Goal: Task Accomplishment & Management: Complete application form

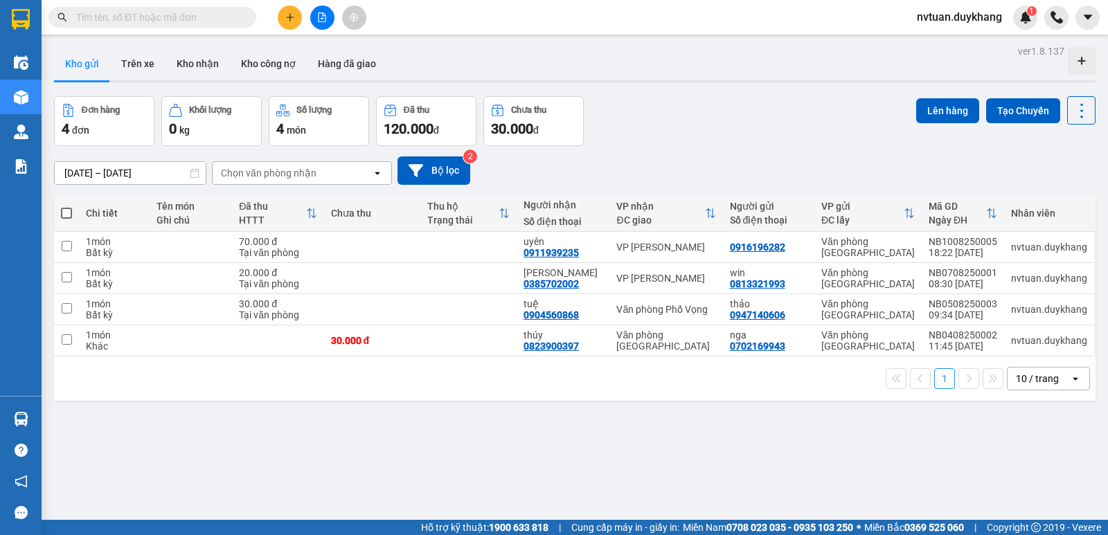
click at [290, 17] on icon "plus" at bounding box center [290, 17] width 1 height 8
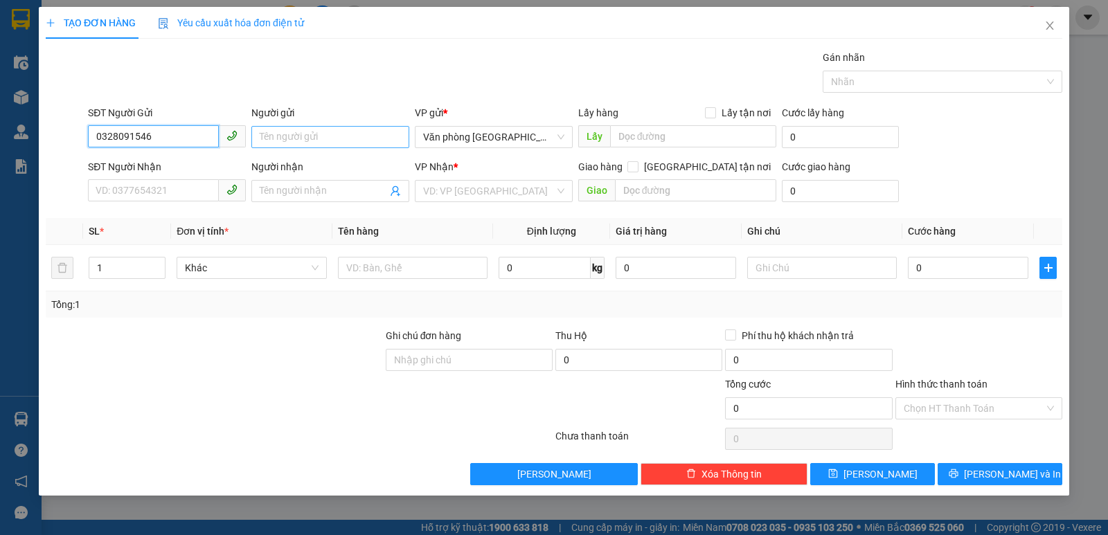
type input "0328091546"
click at [296, 135] on input "Người gửi" at bounding box center [330, 137] width 158 height 22
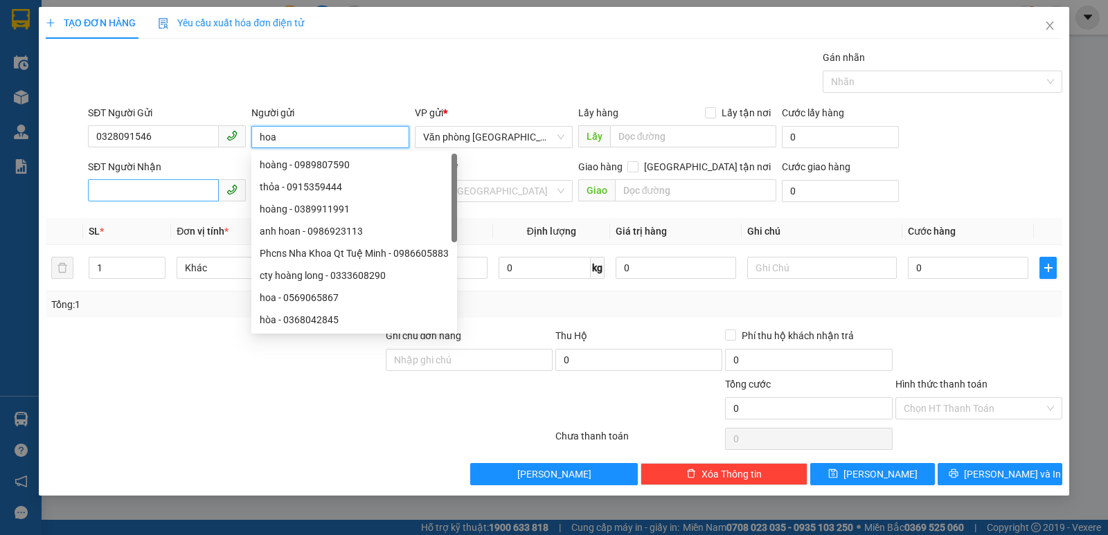
type input "hoa"
click at [156, 188] on input "SĐT Người Nhận" at bounding box center [153, 190] width 131 height 22
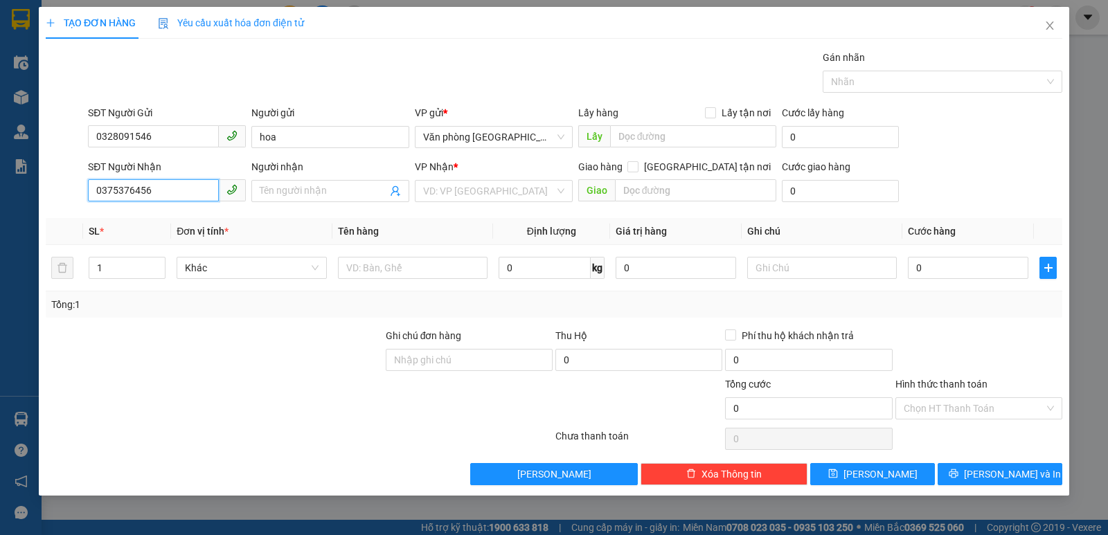
drag, startPoint x: 153, startPoint y: 190, endPoint x: 124, endPoint y: 179, distance: 31.1
click at [64, 194] on div "SĐT Người Nhận 0375376456 0375376456 Người nhận Tên người nhận VP Nhận * VD: VP…" at bounding box center [554, 183] width 1020 height 48
type input "0375376456"
click at [289, 189] on input "Người nhận" at bounding box center [323, 191] width 127 height 15
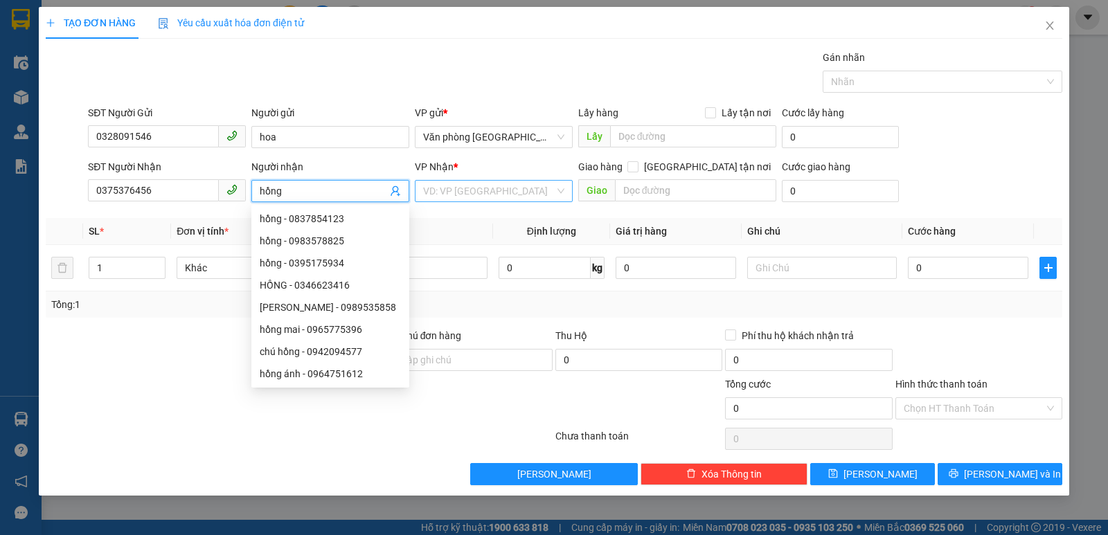
type input "hồng"
click at [478, 187] on input "search" at bounding box center [489, 191] width 132 height 21
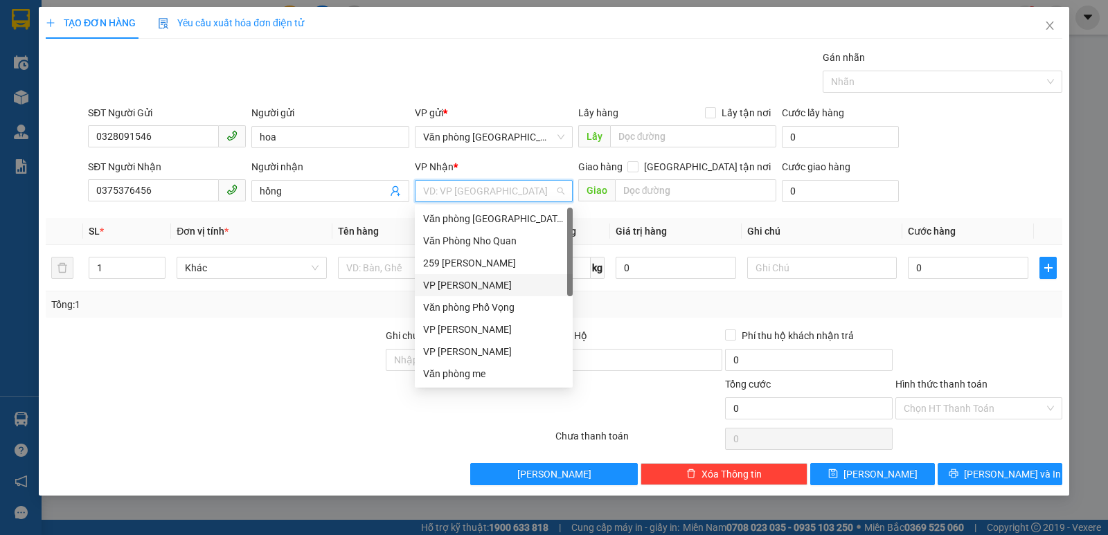
click at [456, 289] on div "VP [PERSON_NAME]" at bounding box center [493, 285] width 141 height 15
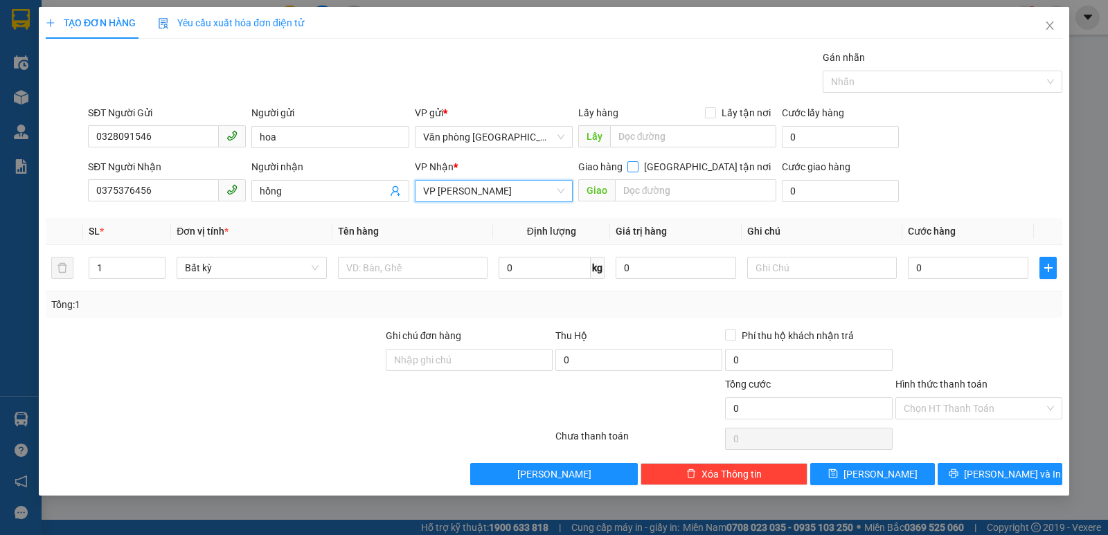
click at [637, 167] on input "[GEOGRAPHIC_DATA] tận nơi" at bounding box center [633, 166] width 10 height 10
checkbox input "true"
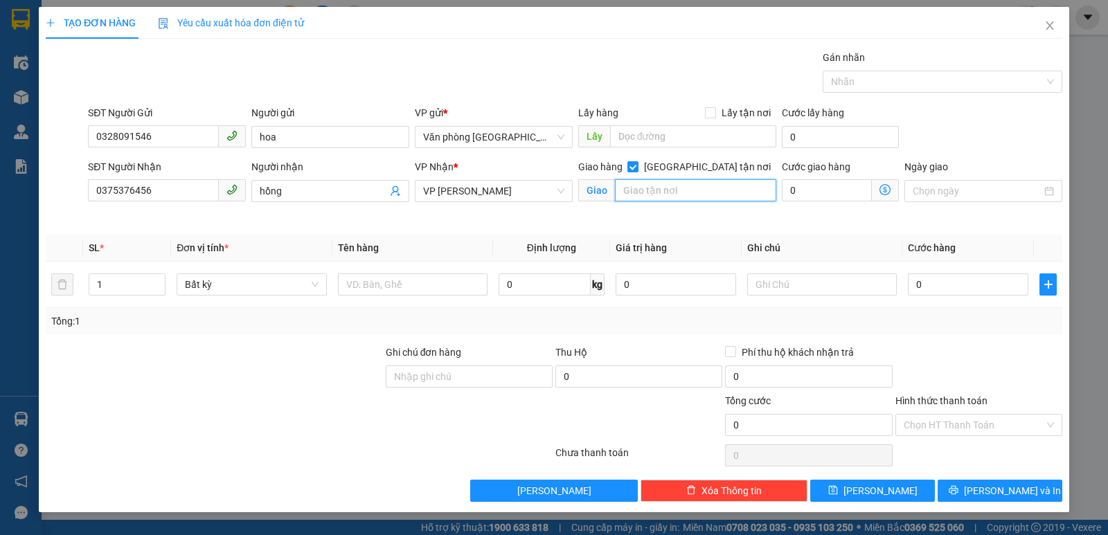
click at [683, 190] on input "text" at bounding box center [696, 190] width 162 height 22
type input "5"
type input "58 [PERSON_NAME]"
click at [932, 284] on input "0" at bounding box center [968, 285] width 121 height 22
type input "14"
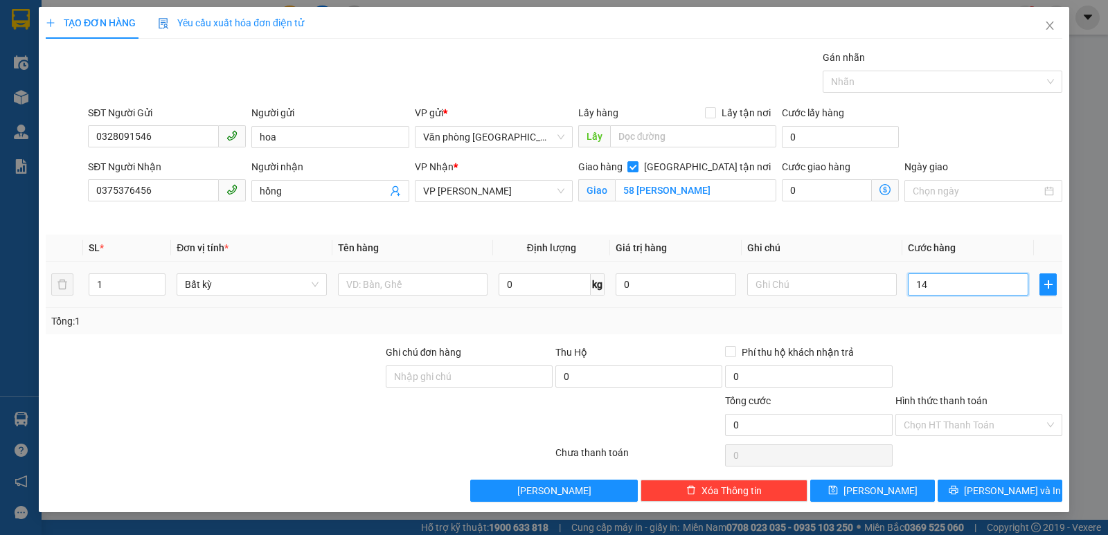
type input "14"
type input "140"
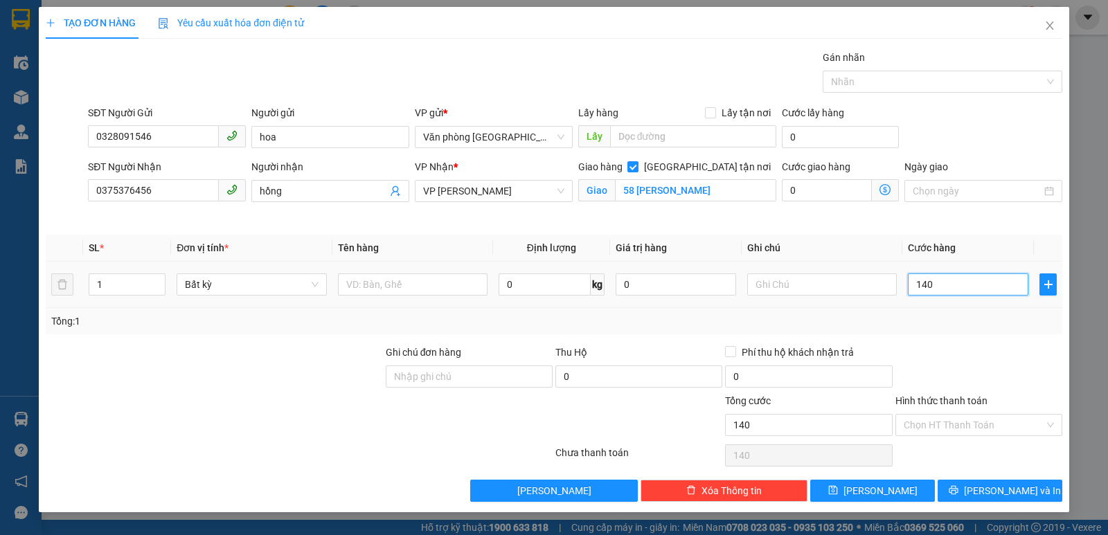
type input "1.400"
type input "14.000"
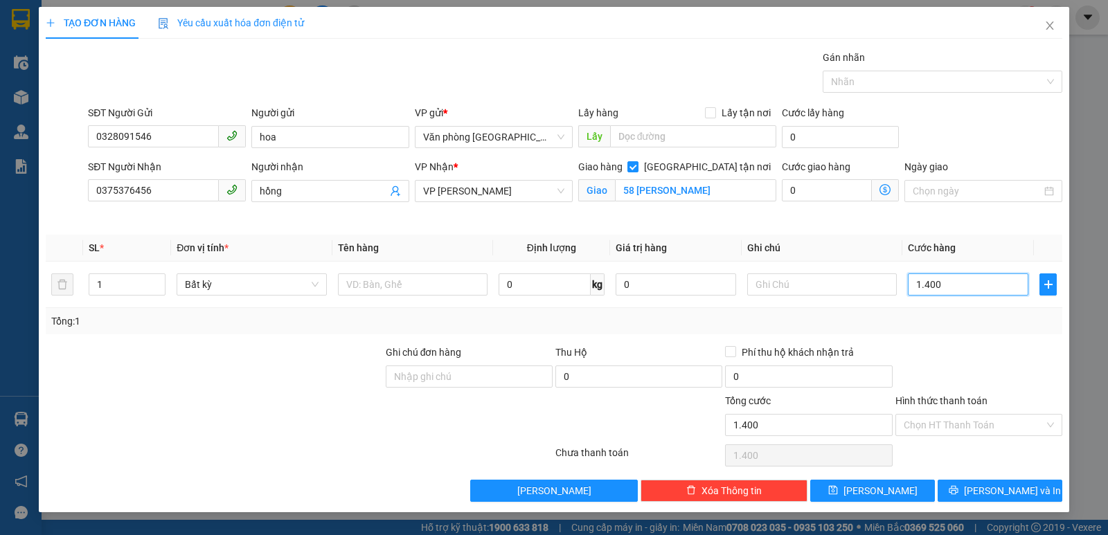
type input "14.000"
type input "1.400"
type input "140"
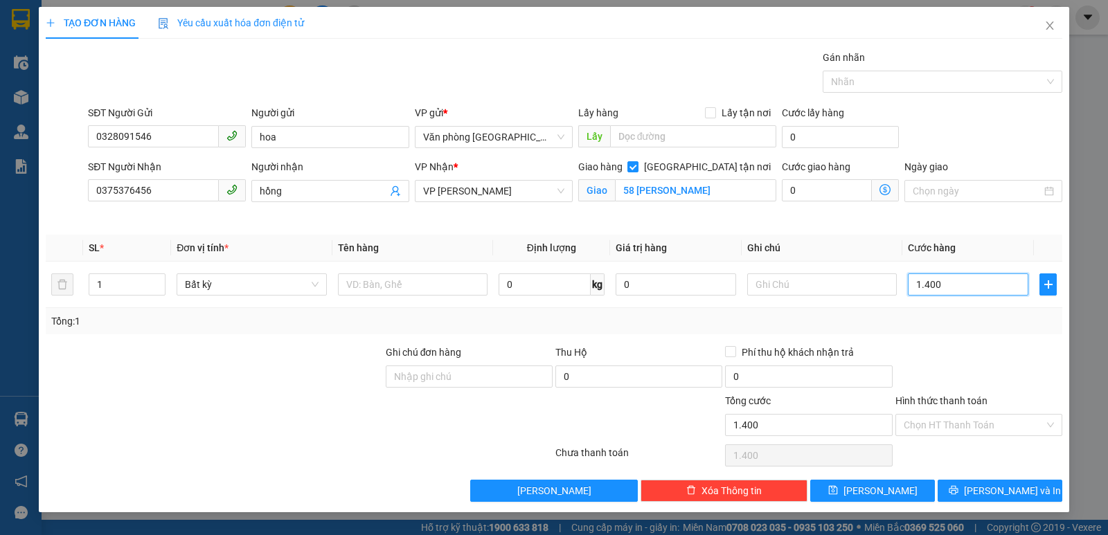
type input "140"
type input "14"
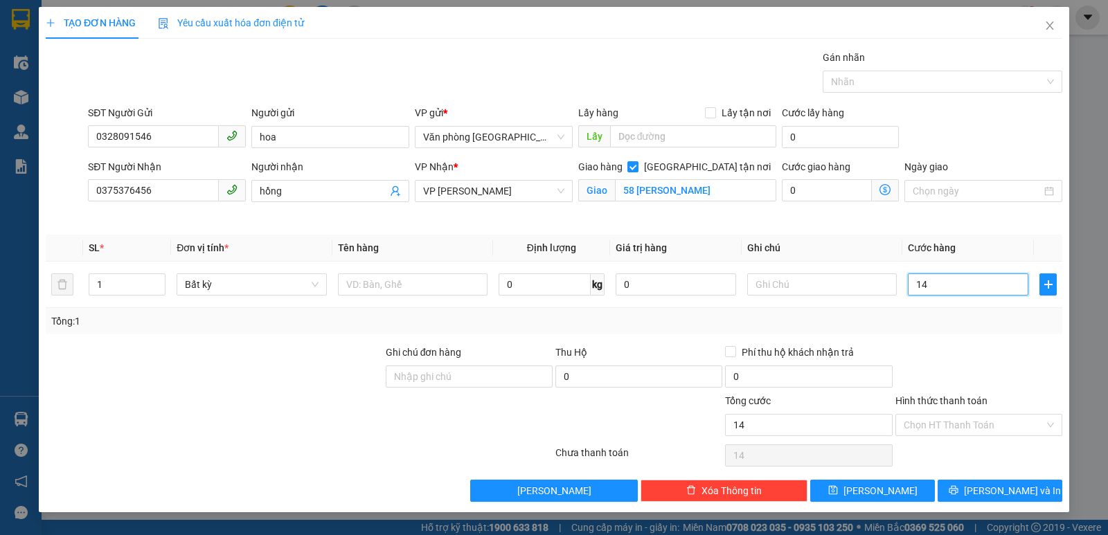
type input "1"
type input "10"
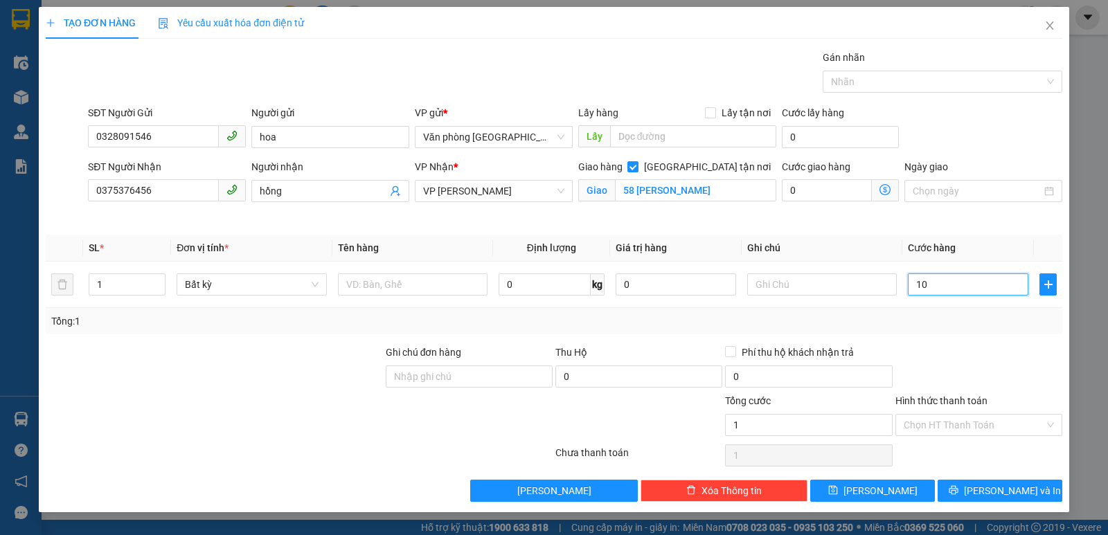
type input "10"
type input "100"
type input "1.000"
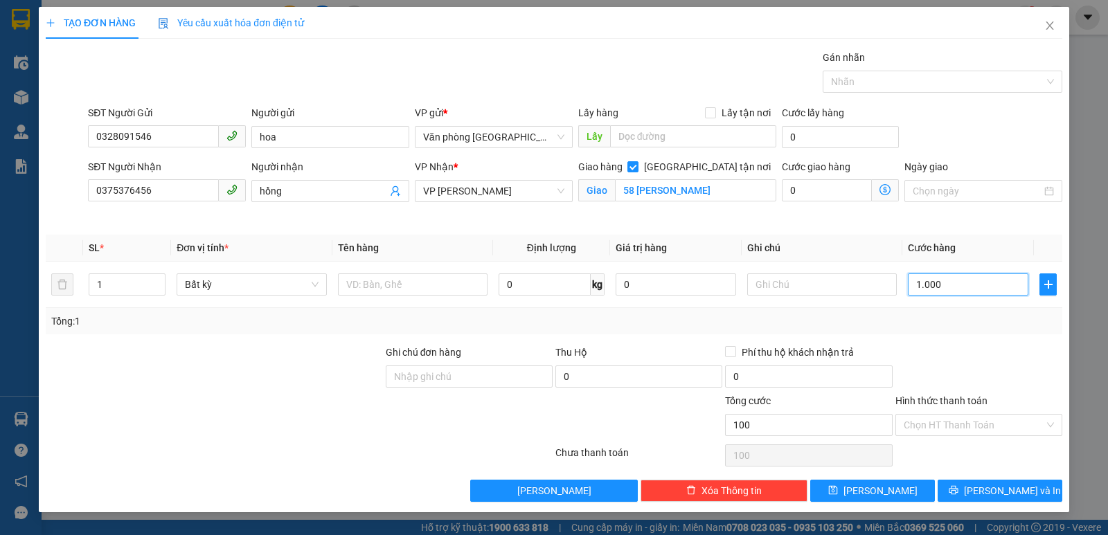
type input "1.000"
type input "10.000"
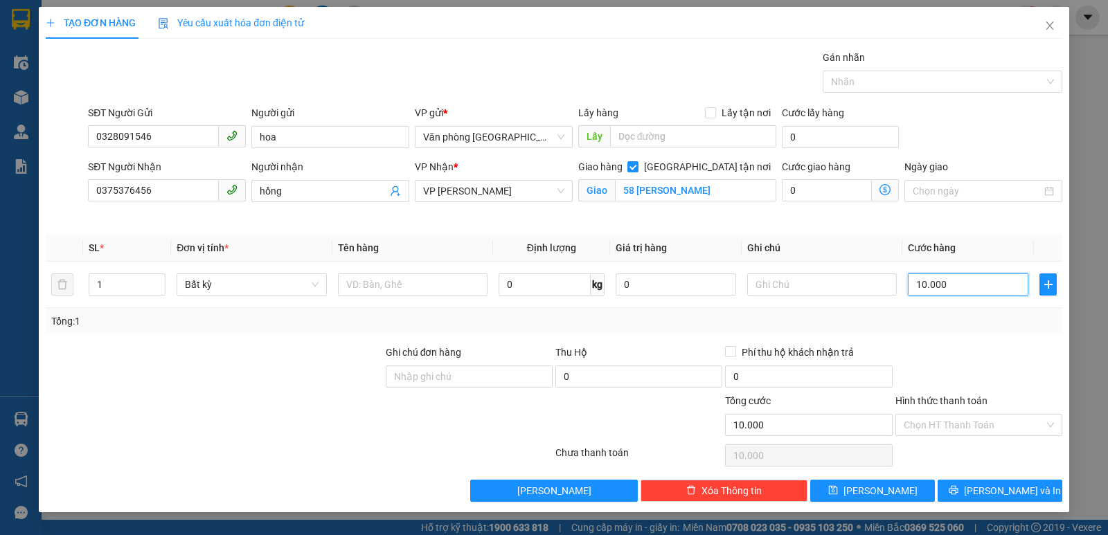
type input "100.000"
drag, startPoint x: 151, startPoint y: 189, endPoint x: 104, endPoint y: 194, distance: 47.4
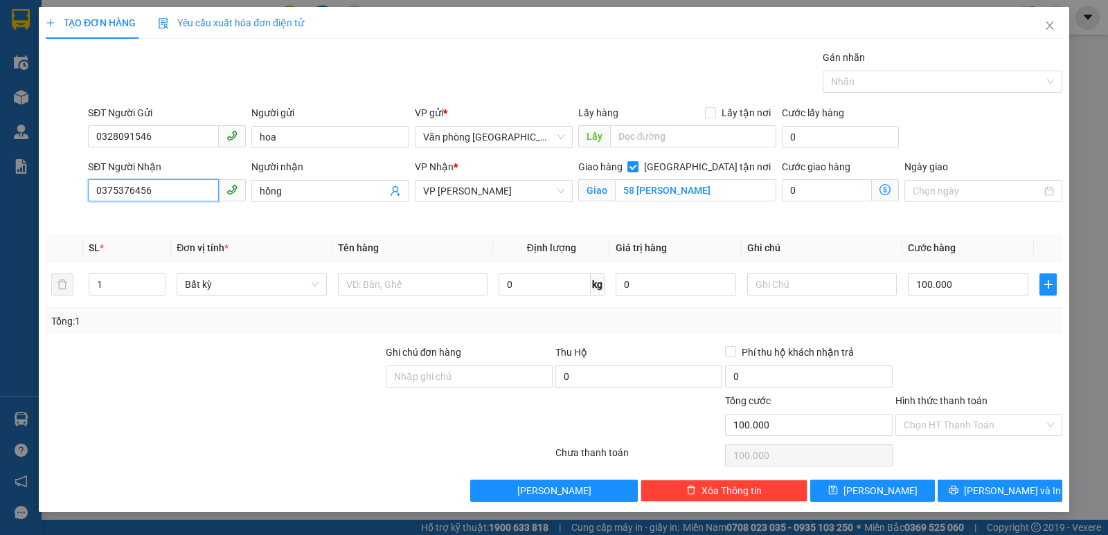
click at [88, 190] on input "0375376456" at bounding box center [153, 190] width 131 height 22
click at [940, 419] on input "Hình thức thanh toán" at bounding box center [974, 425] width 141 height 21
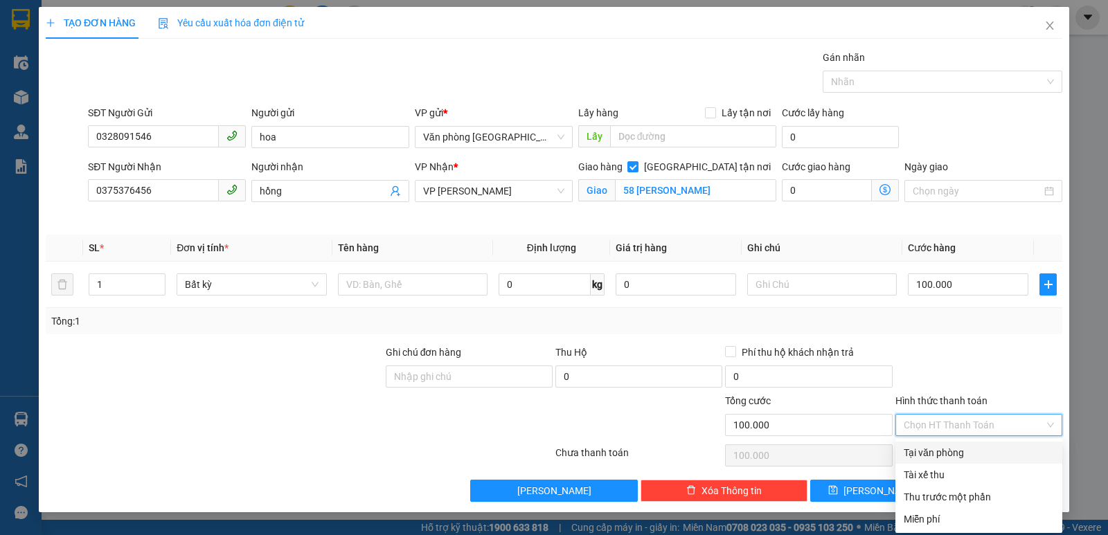
click at [944, 452] on div "Tại văn phòng" at bounding box center [979, 452] width 150 height 15
type input "0"
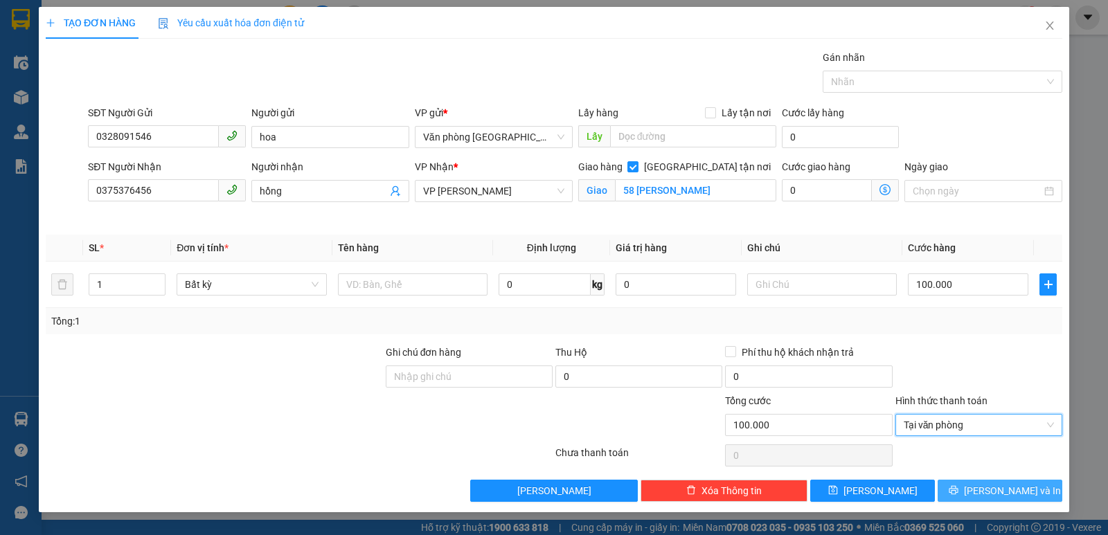
click at [990, 495] on span "[PERSON_NAME] và In" at bounding box center [1012, 490] width 97 height 15
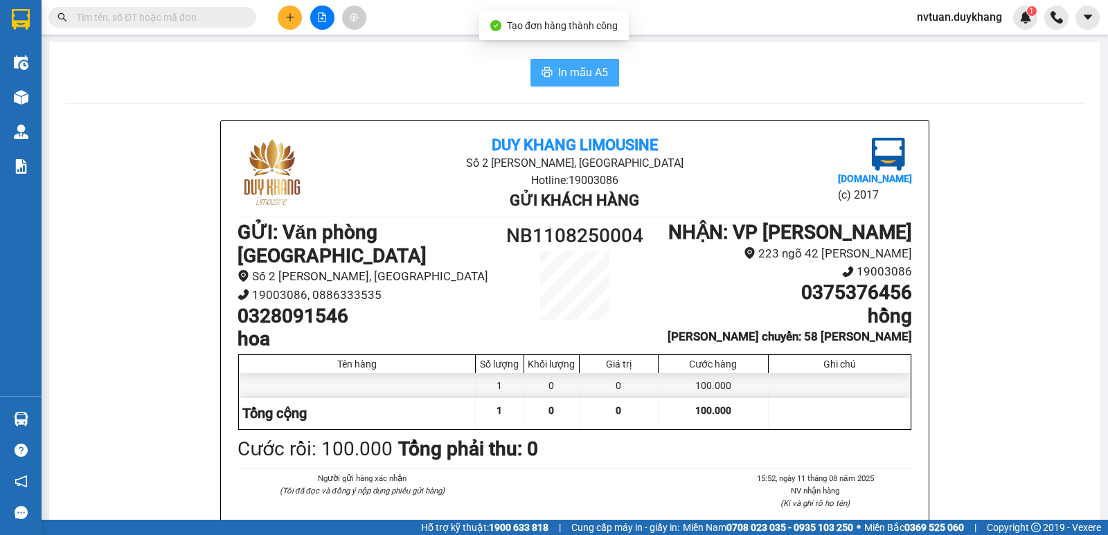
click at [584, 64] on span "In mẫu A5" at bounding box center [583, 72] width 50 height 17
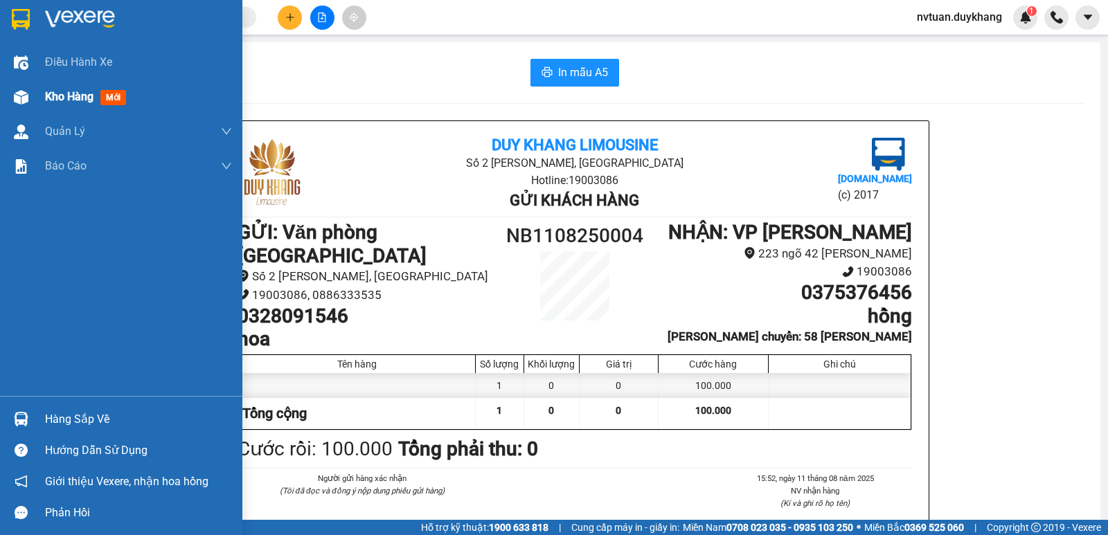
click at [84, 87] on div "Kho hàng mới" at bounding box center [138, 97] width 187 height 35
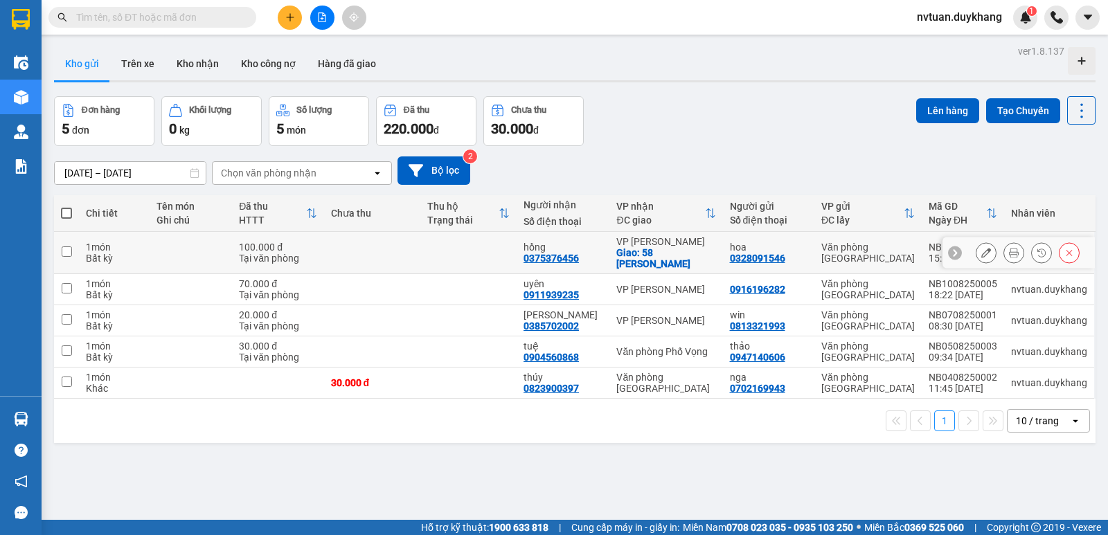
click at [65, 247] on input "checkbox" at bounding box center [67, 252] width 10 height 10
checkbox input "true"
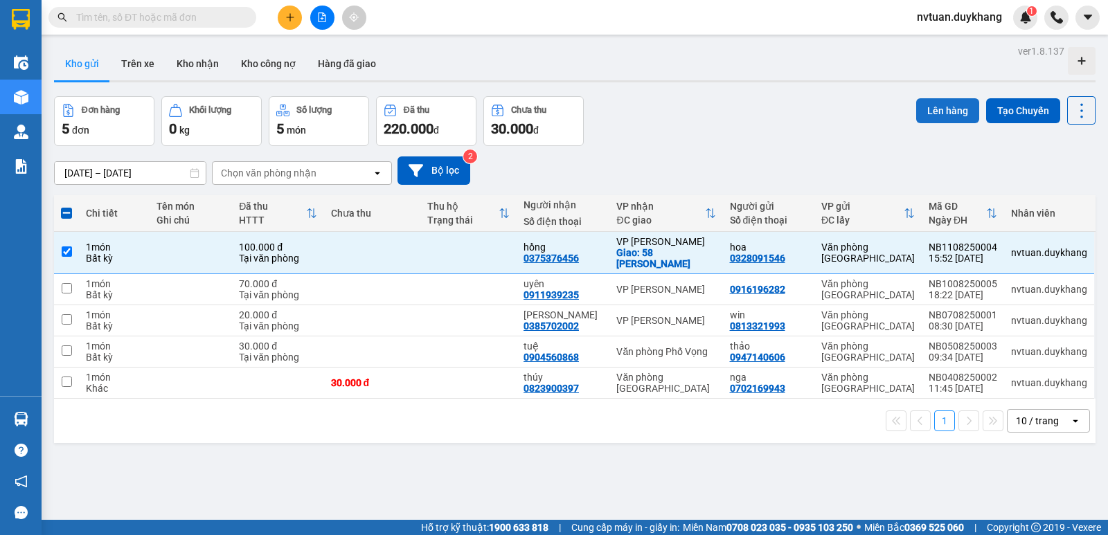
click at [946, 109] on button "Lên hàng" at bounding box center [947, 110] width 63 height 25
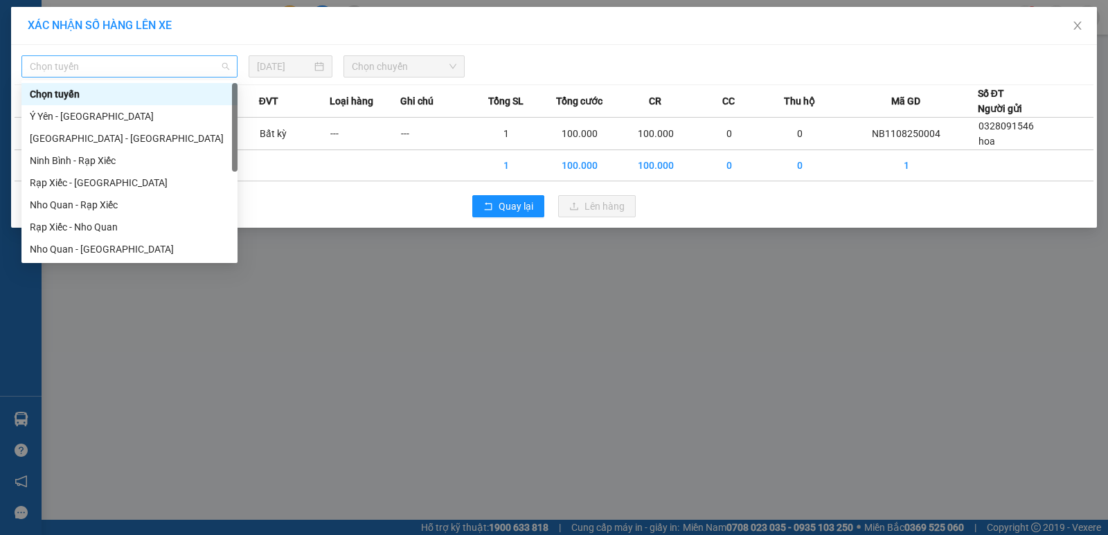
click at [123, 64] on span "Chọn tuyến" at bounding box center [129, 66] width 199 height 21
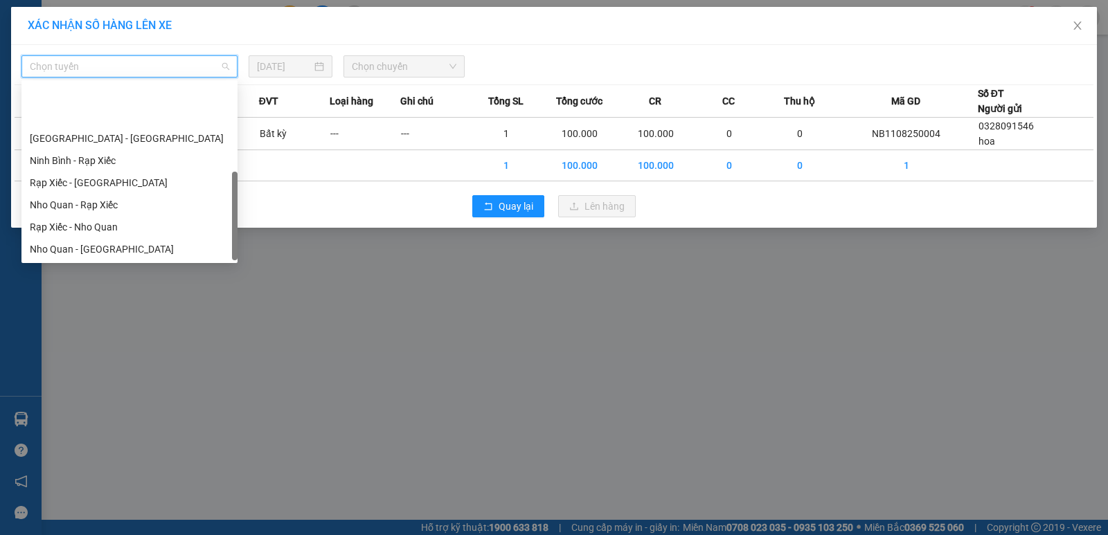
scroll to position [66, 0]
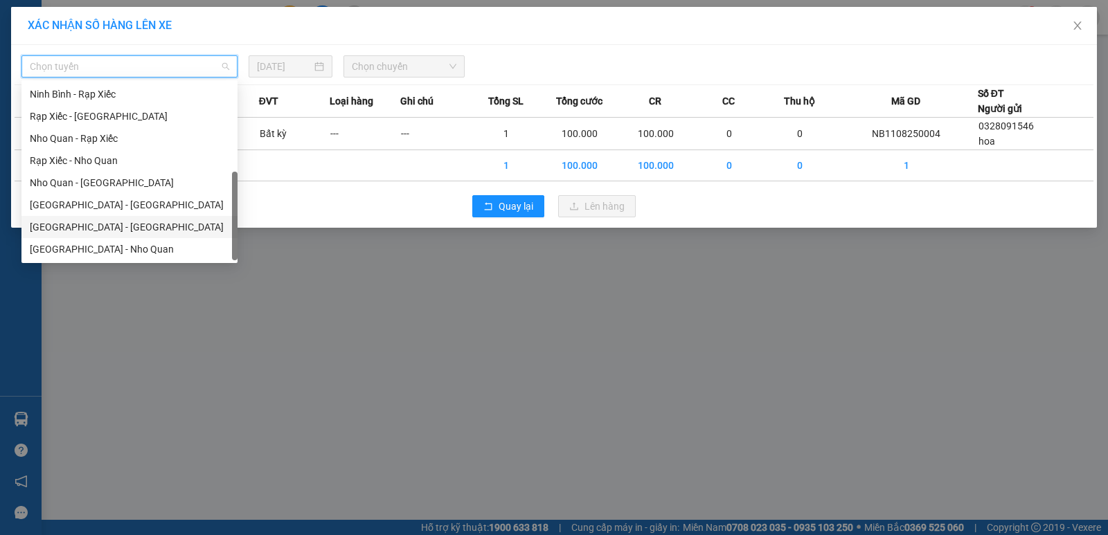
click at [91, 227] on div "[GEOGRAPHIC_DATA] - [GEOGRAPHIC_DATA]" at bounding box center [129, 227] width 199 height 15
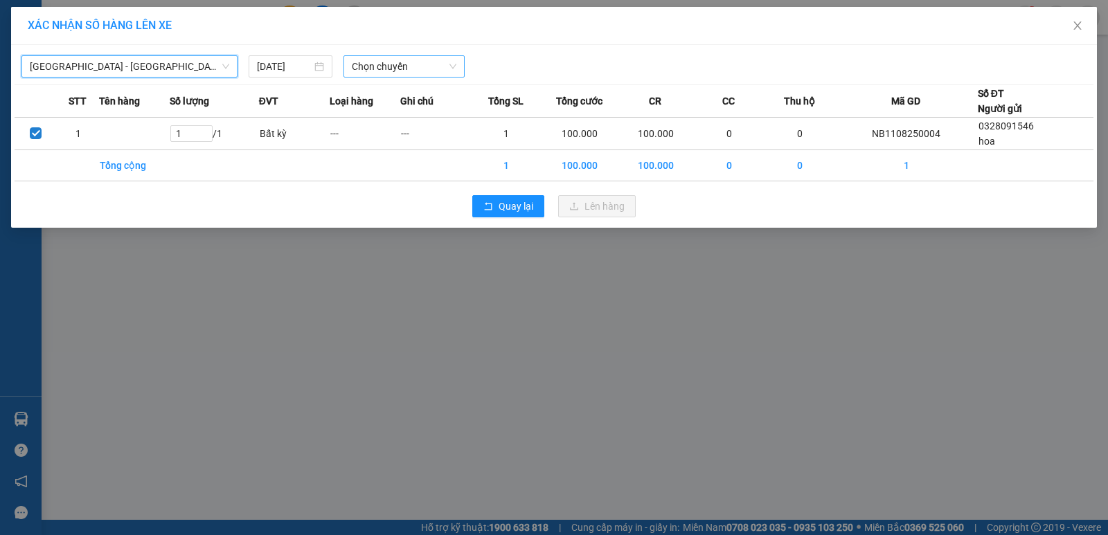
click at [364, 67] on span "Chọn chuyến" at bounding box center [404, 66] width 105 height 21
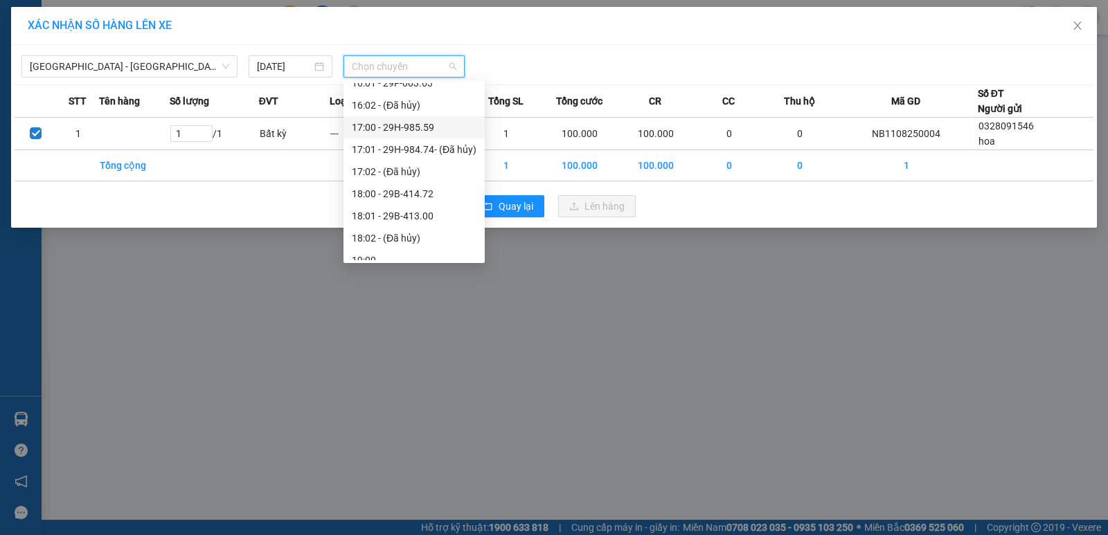
scroll to position [762, 0]
click at [423, 150] on div "16:01 - 29F-003.63" at bounding box center [414, 152] width 125 height 15
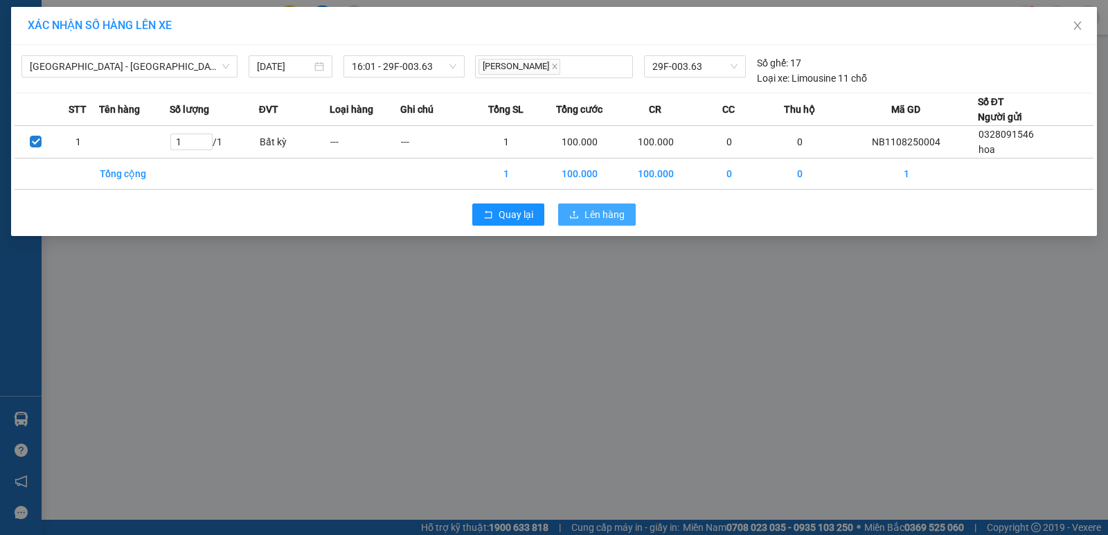
click at [601, 208] on span "Lên hàng" at bounding box center [605, 214] width 40 height 15
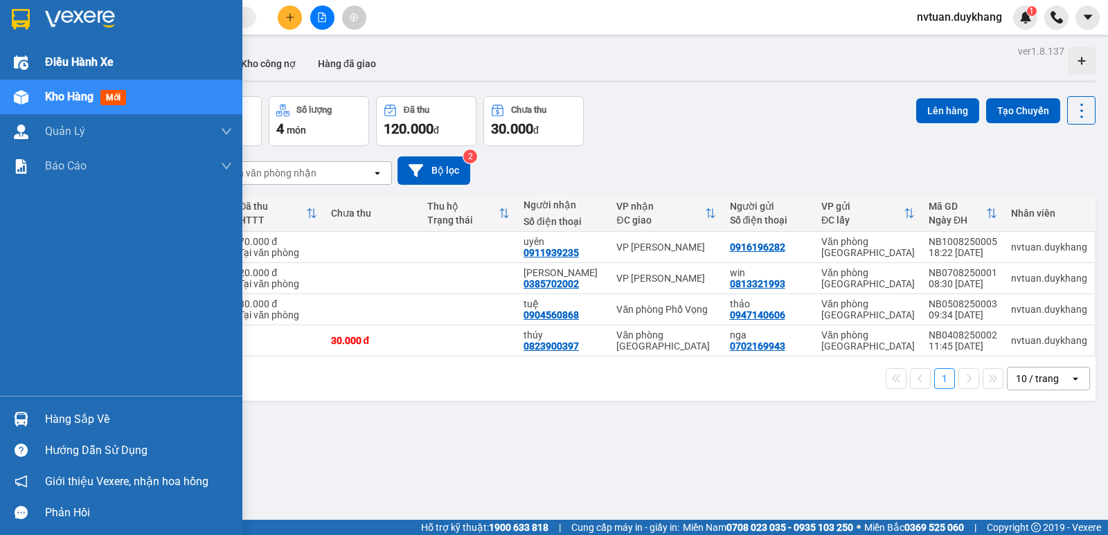
click at [7, 68] on div "Điều hành xe" at bounding box center [121, 62] width 242 height 35
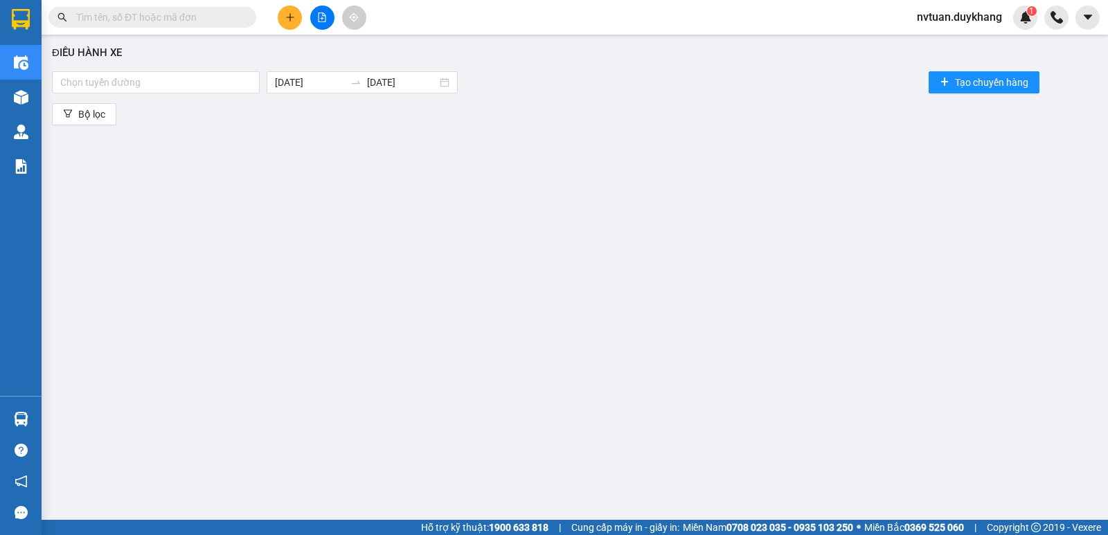
click at [287, 18] on icon "plus" at bounding box center [290, 17] width 10 height 10
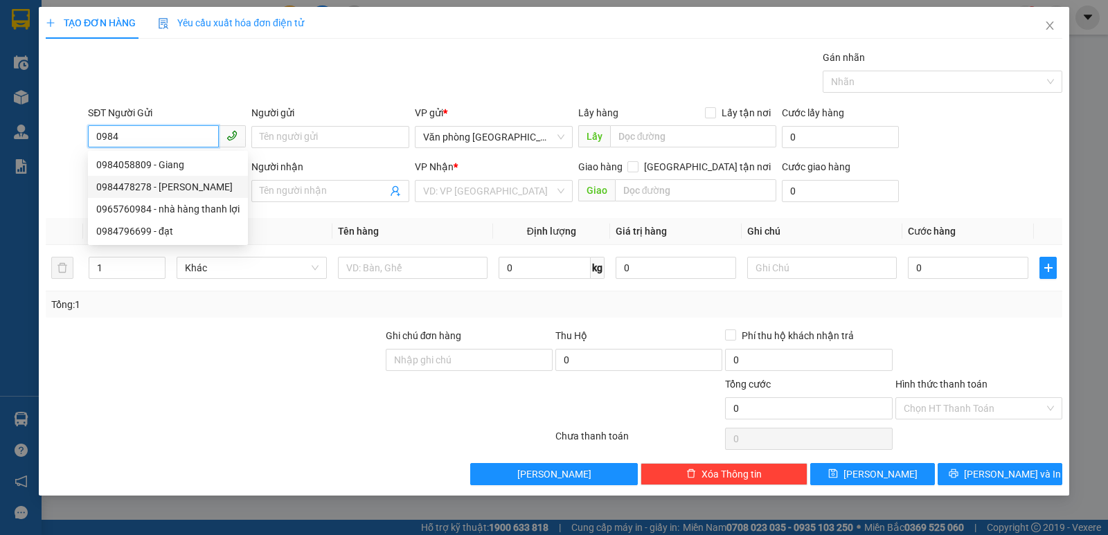
click at [154, 184] on div "0984478278 - [PERSON_NAME]" at bounding box center [167, 186] width 143 height 15
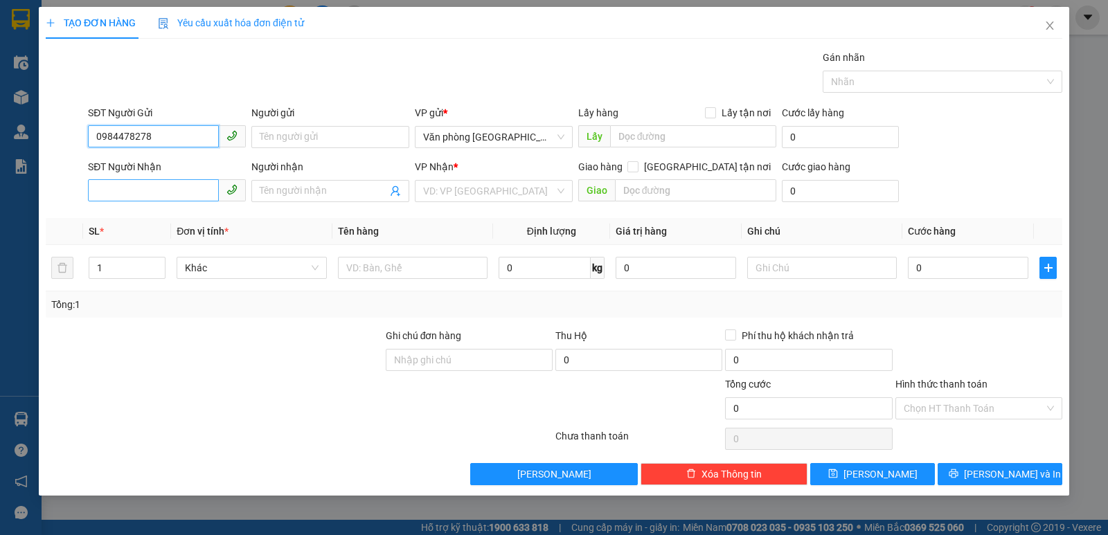
type input "0984478278"
click at [151, 195] on input "SĐT Người Nhận" at bounding box center [153, 190] width 131 height 22
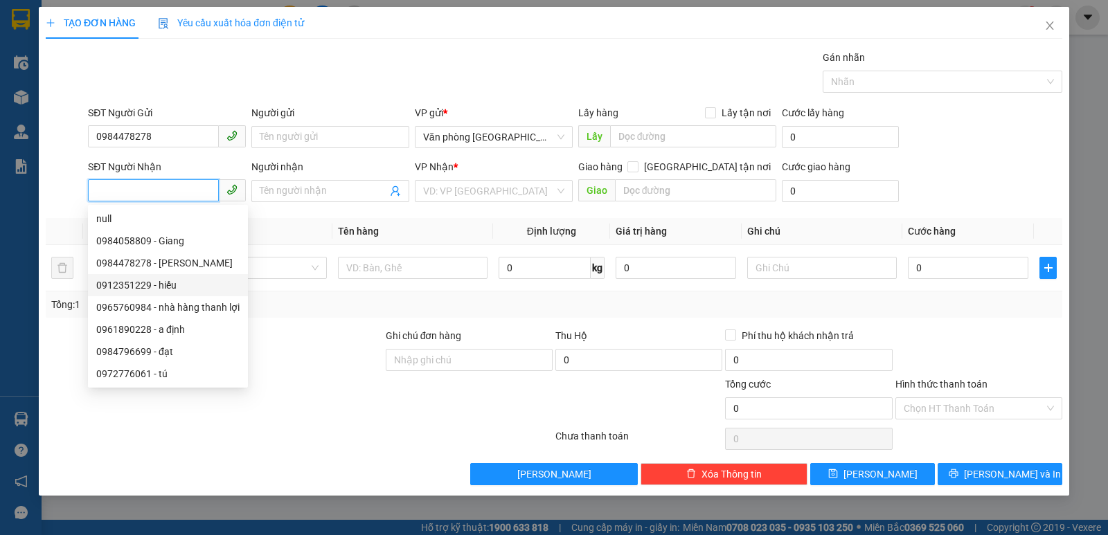
click at [155, 283] on div "0912351229 - hiếu" at bounding box center [167, 285] width 143 height 15
type input "0912351229"
type input "hiếu"
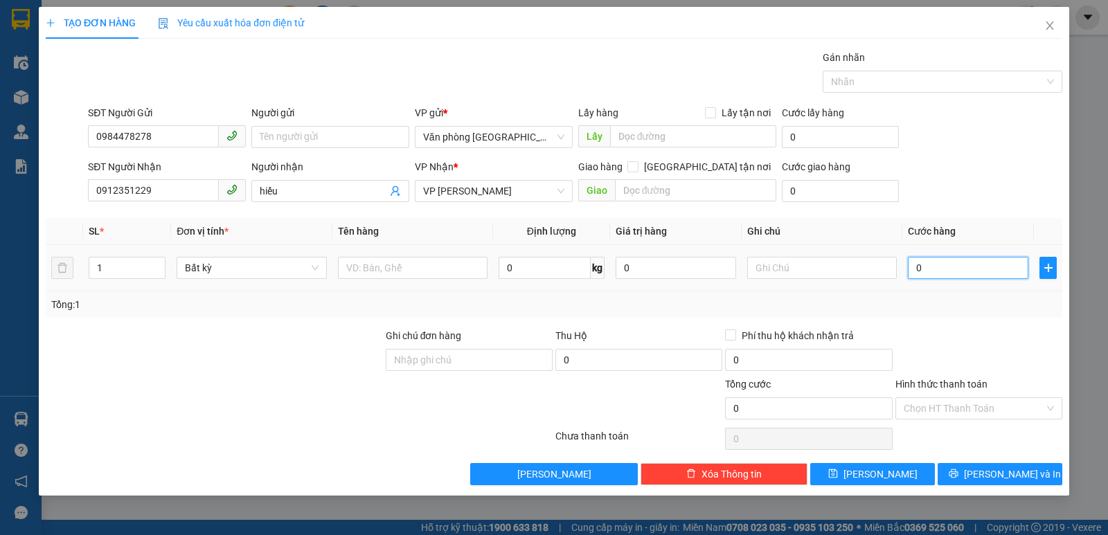
click at [967, 269] on input "0" at bounding box center [968, 268] width 121 height 22
type input "3"
type input "30"
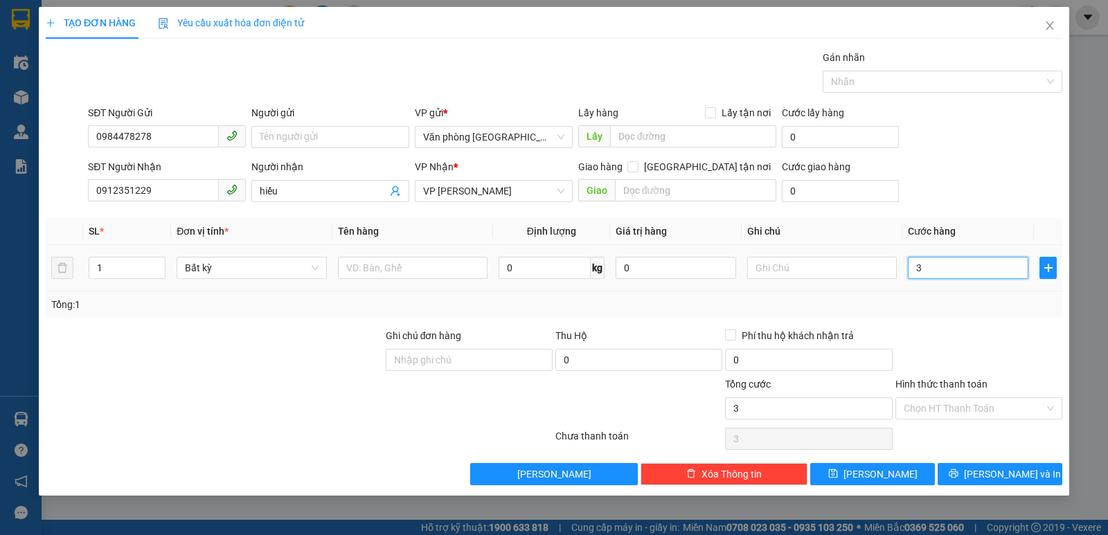
type input "30"
type input "300"
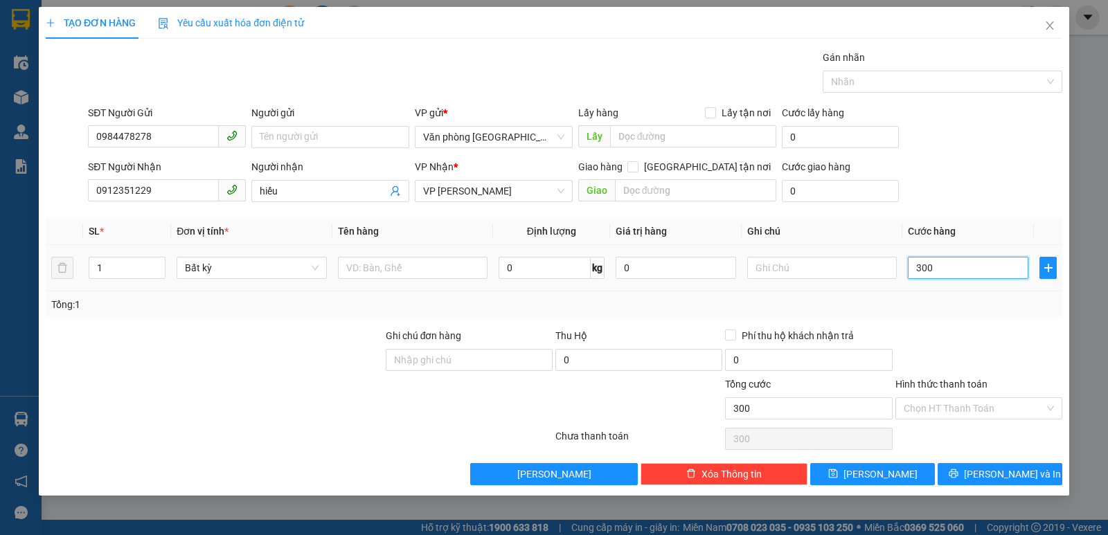
type input "3.000"
type input "30.000"
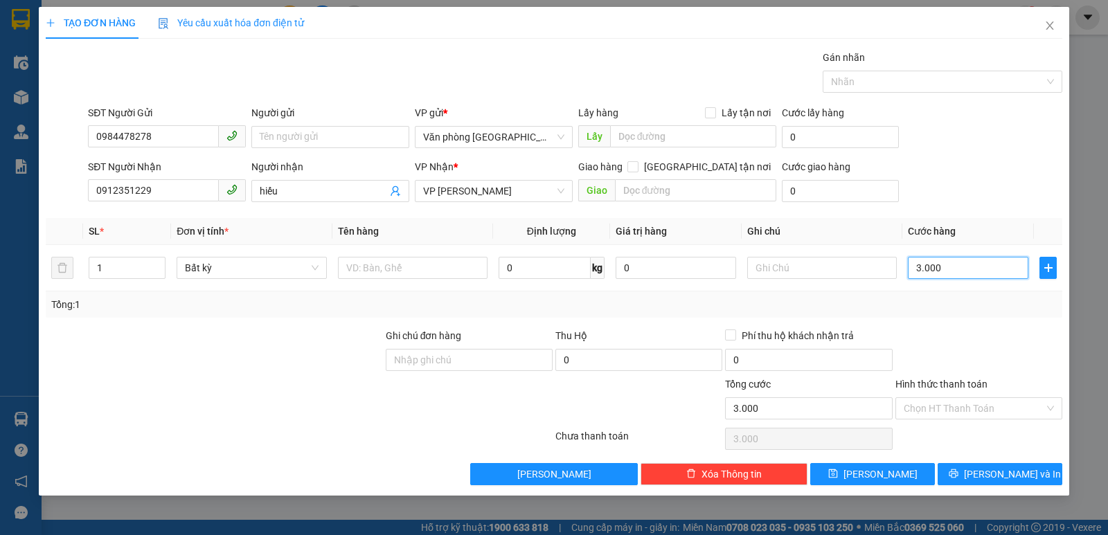
type input "30.000"
drag, startPoint x: 1008, startPoint y: 474, endPoint x: 763, endPoint y: 407, distance: 254.2
click at [1006, 471] on span "[PERSON_NAME] và In" at bounding box center [1012, 474] width 97 height 15
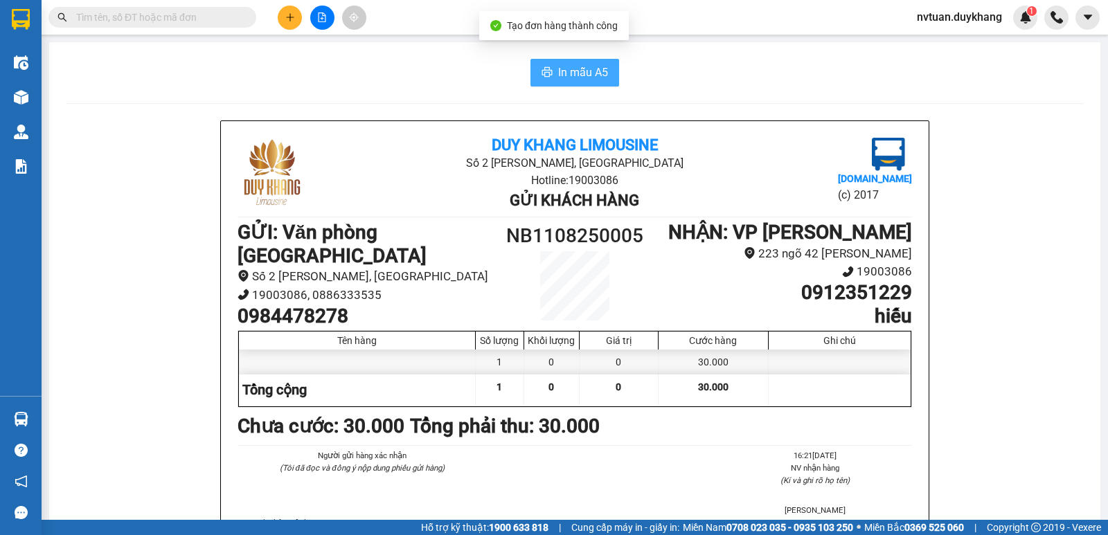
click at [558, 68] on span "In mẫu A5" at bounding box center [583, 72] width 50 height 17
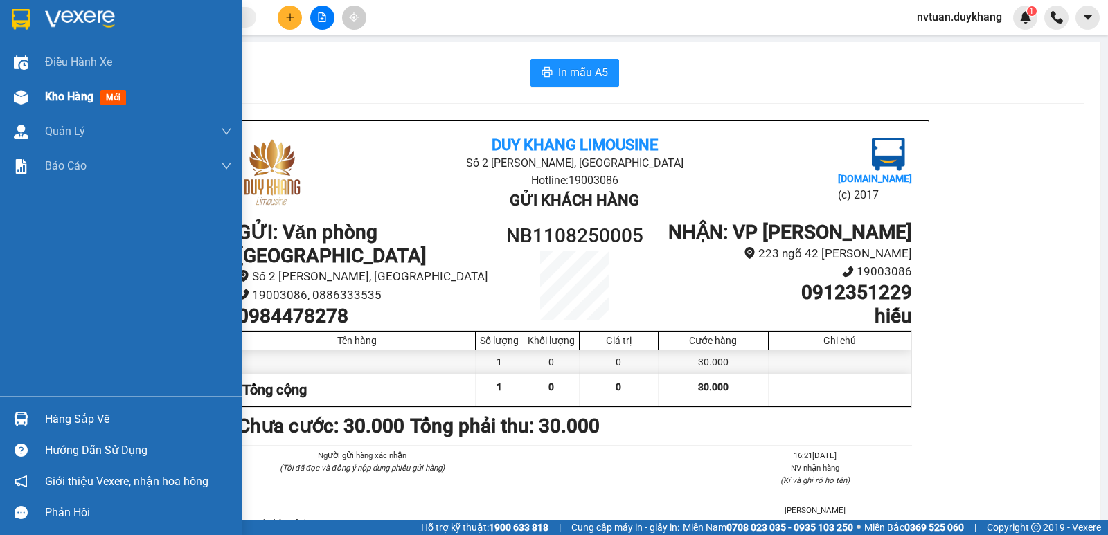
click at [62, 91] on span "Kho hàng" at bounding box center [69, 96] width 48 height 13
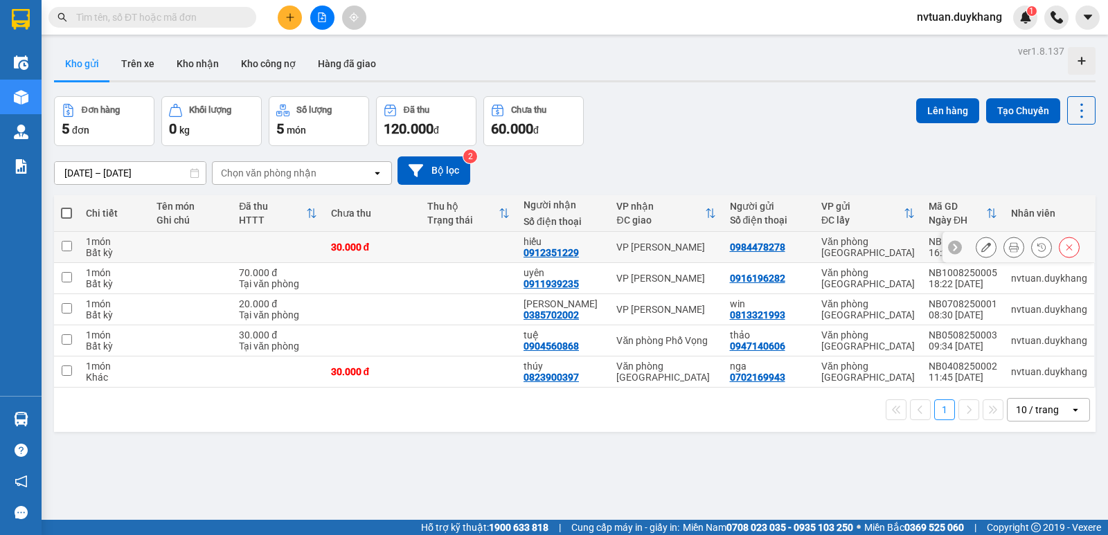
click at [69, 247] on input "checkbox" at bounding box center [67, 246] width 10 height 10
checkbox input "true"
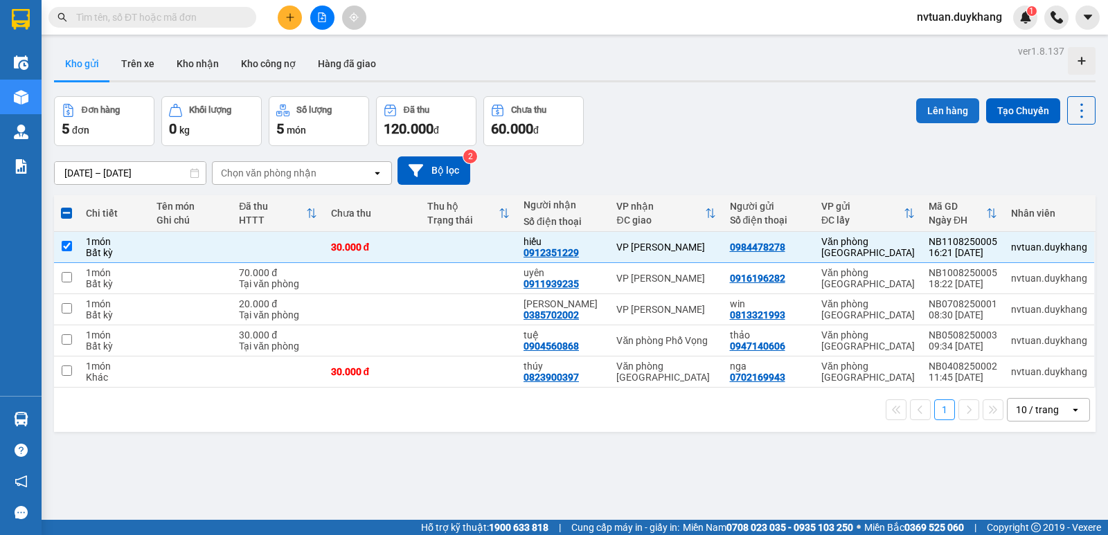
click at [936, 109] on button "Lên hàng" at bounding box center [947, 110] width 63 height 25
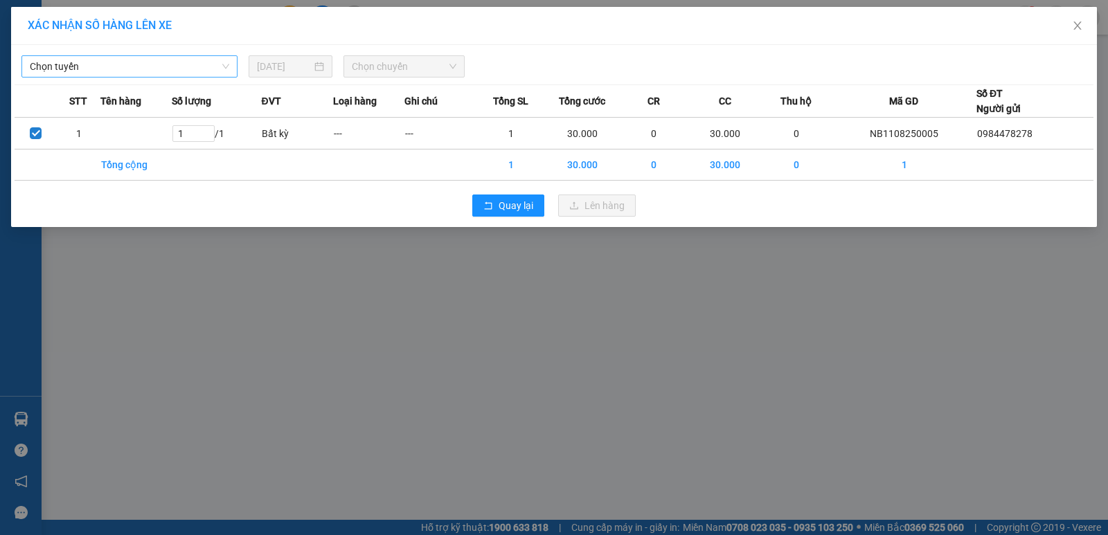
click at [100, 62] on span "Chọn tuyến" at bounding box center [129, 66] width 199 height 21
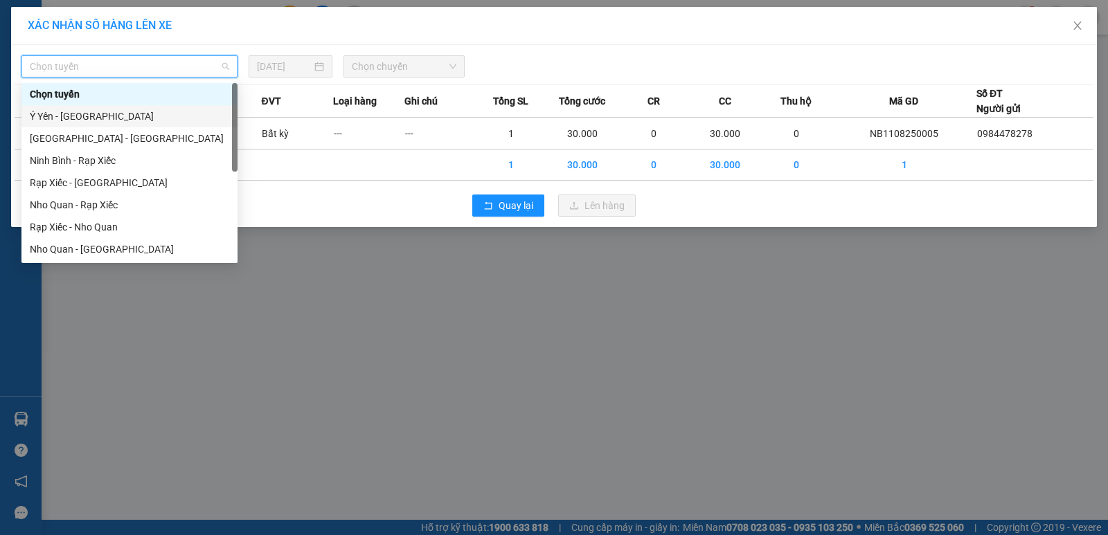
scroll to position [66, 0]
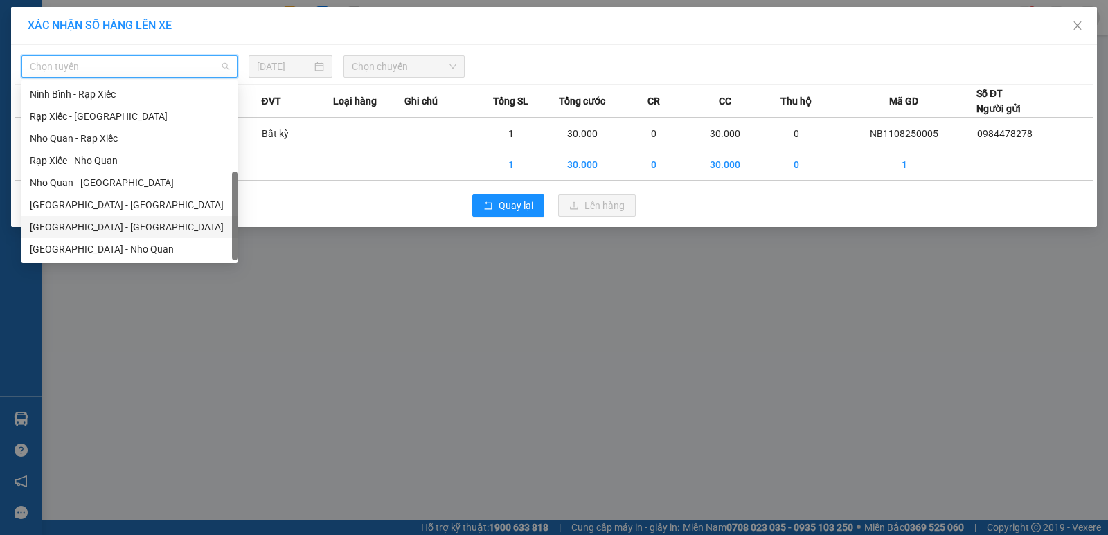
click at [89, 226] on div "[GEOGRAPHIC_DATA] - [GEOGRAPHIC_DATA]" at bounding box center [129, 227] width 199 height 15
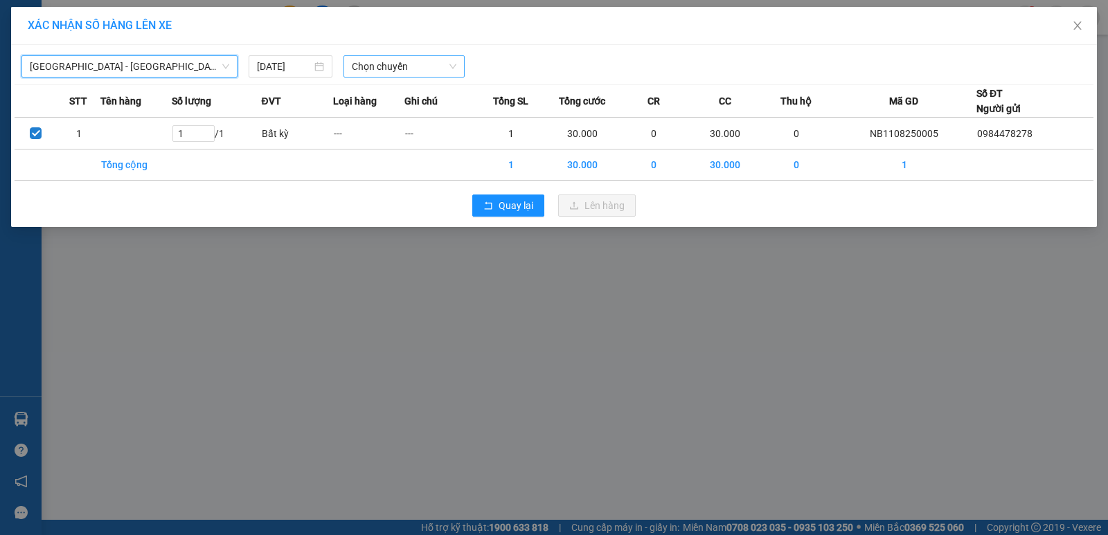
click at [418, 57] on span "Chọn chuyến" at bounding box center [404, 66] width 105 height 21
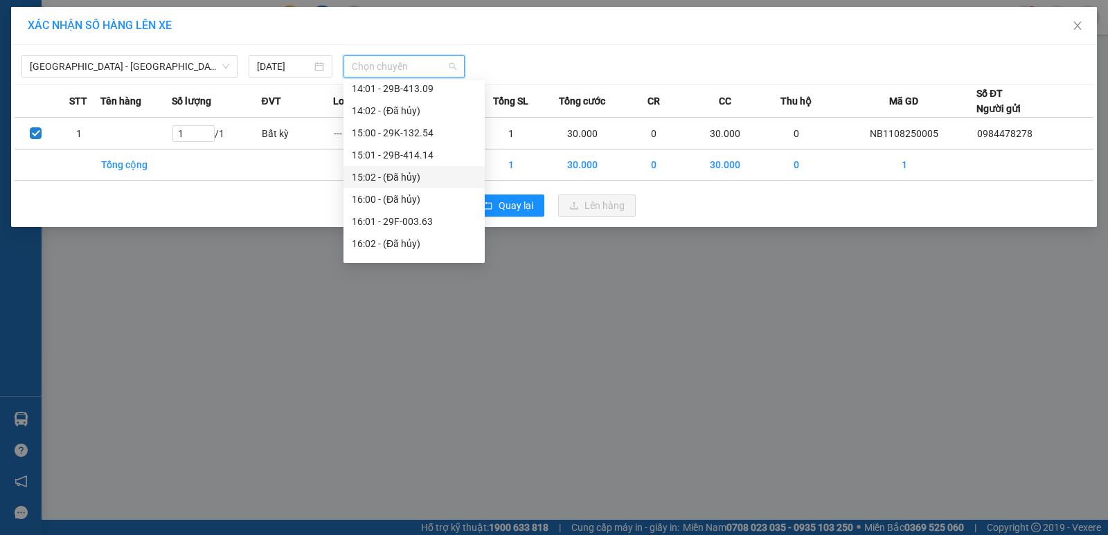
scroll to position [831, 0]
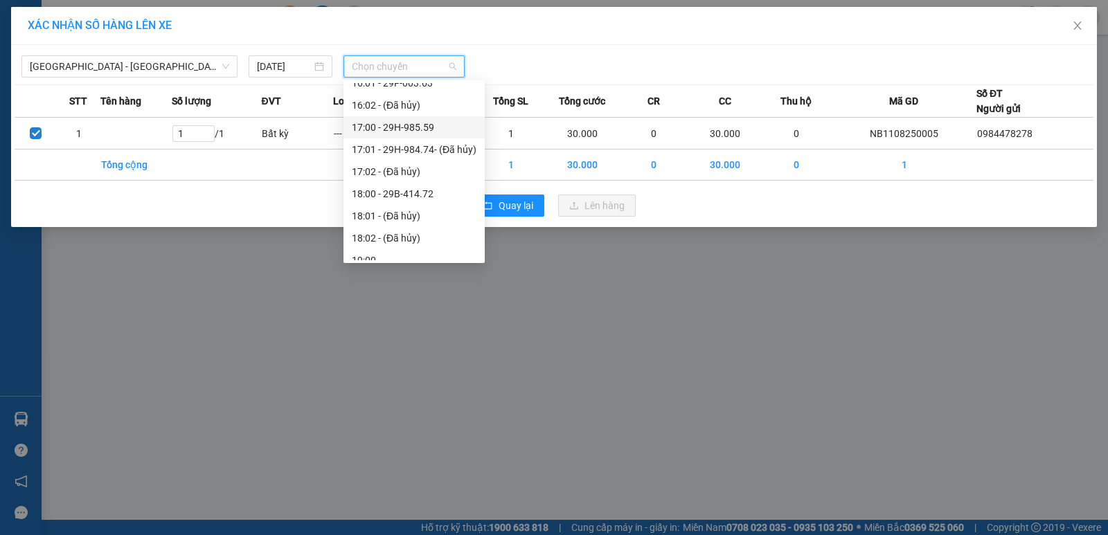
click at [407, 125] on div "17:00 - 29H-985.59" at bounding box center [414, 127] width 125 height 15
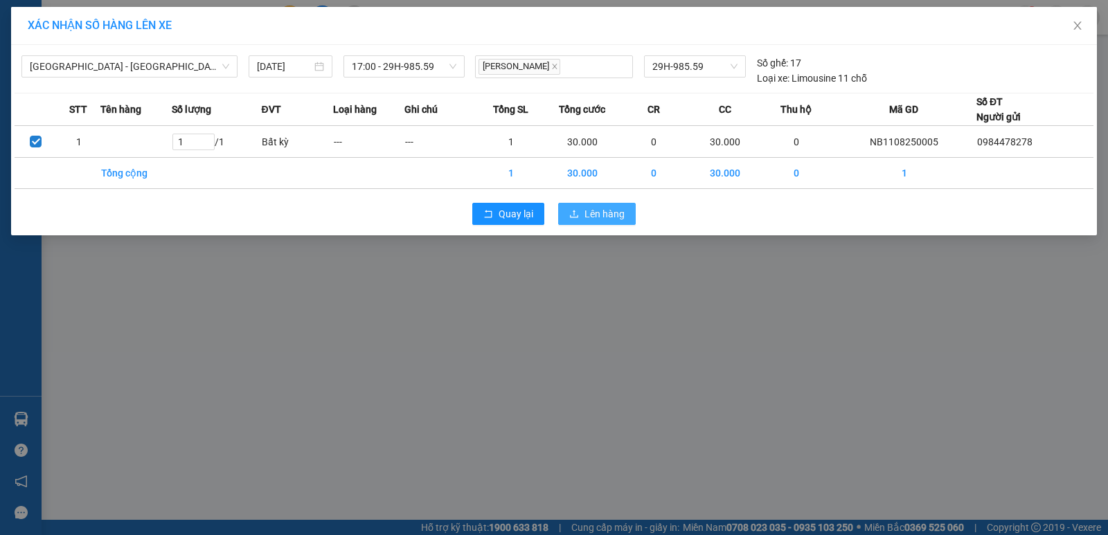
click at [611, 213] on span "Lên hàng" at bounding box center [605, 213] width 40 height 15
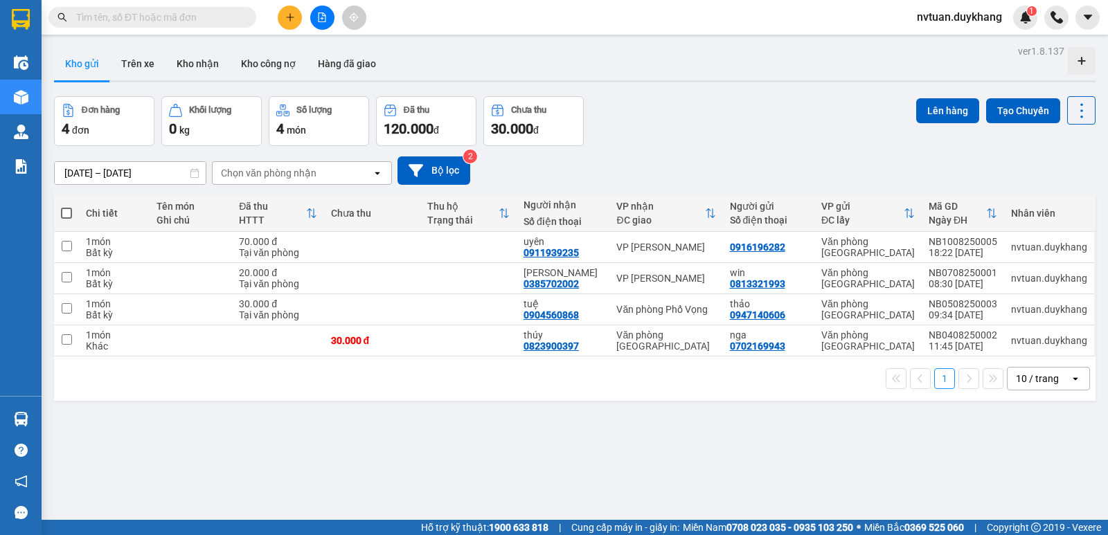
click at [154, 19] on input "text" at bounding box center [157, 17] width 163 height 15
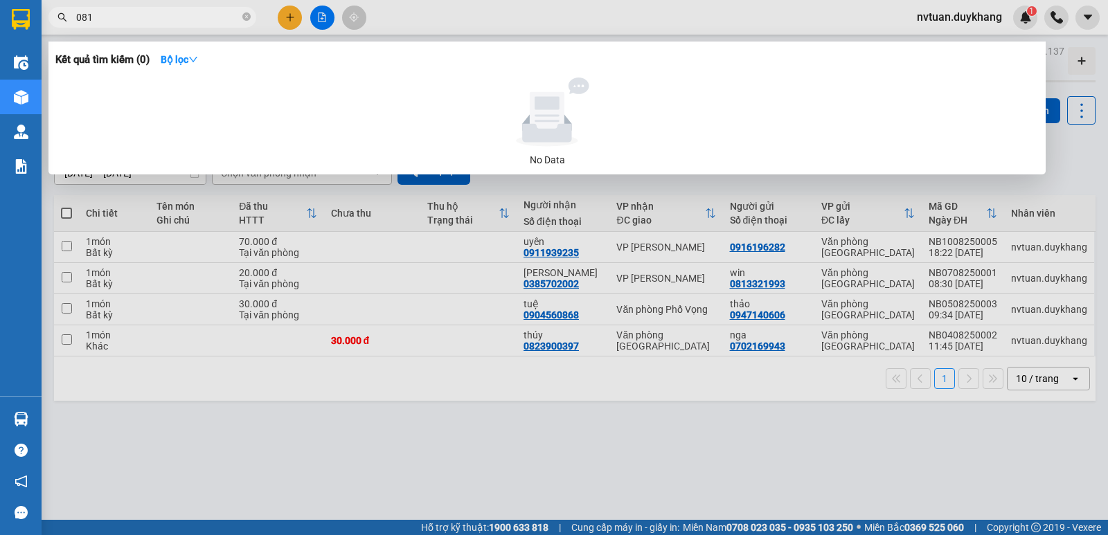
type input "0813"
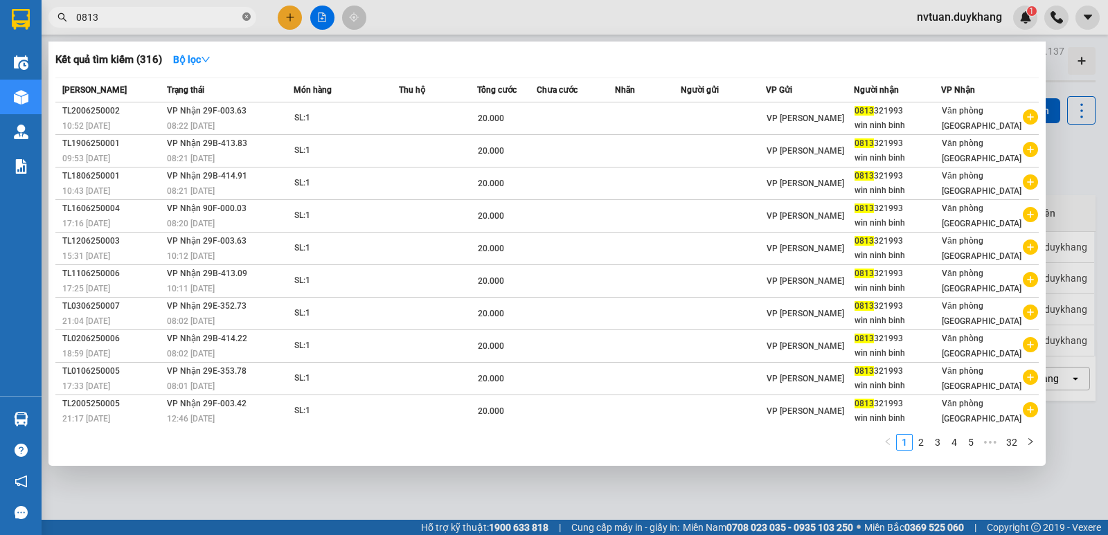
click at [247, 16] on icon "close-circle" at bounding box center [246, 16] width 8 height 8
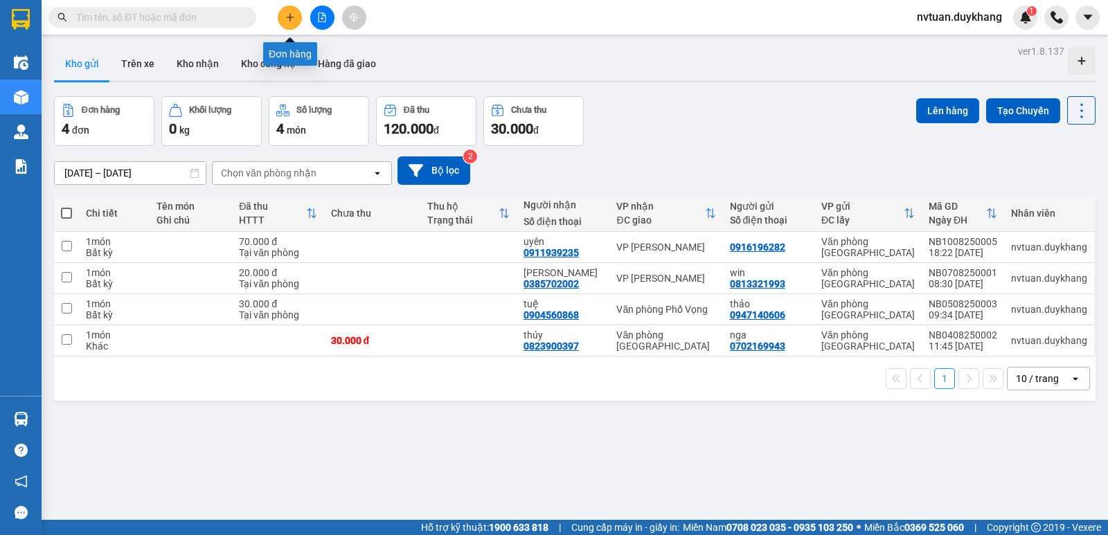
click at [285, 15] on icon "plus" at bounding box center [290, 17] width 10 height 10
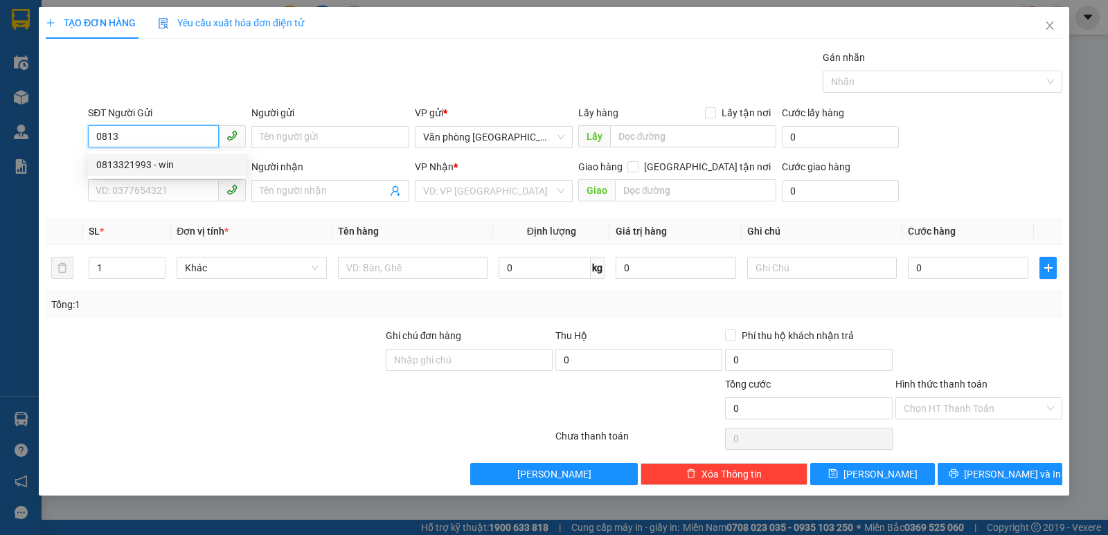
click at [159, 161] on div "0813321993 - win" at bounding box center [166, 164] width 141 height 15
type input "0813321993"
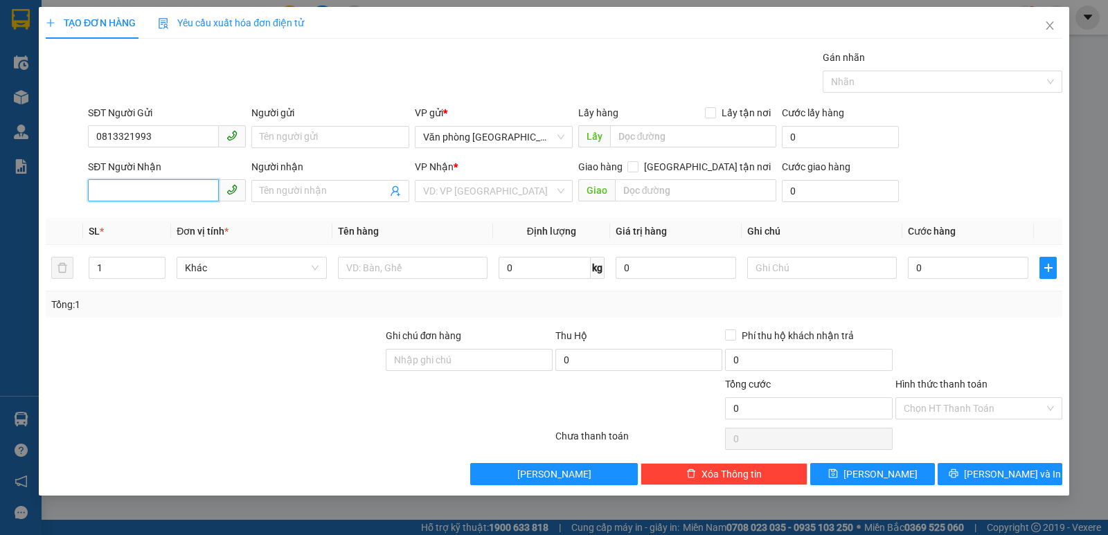
click at [156, 185] on input "SĐT Người Nhận" at bounding box center [153, 190] width 131 height 22
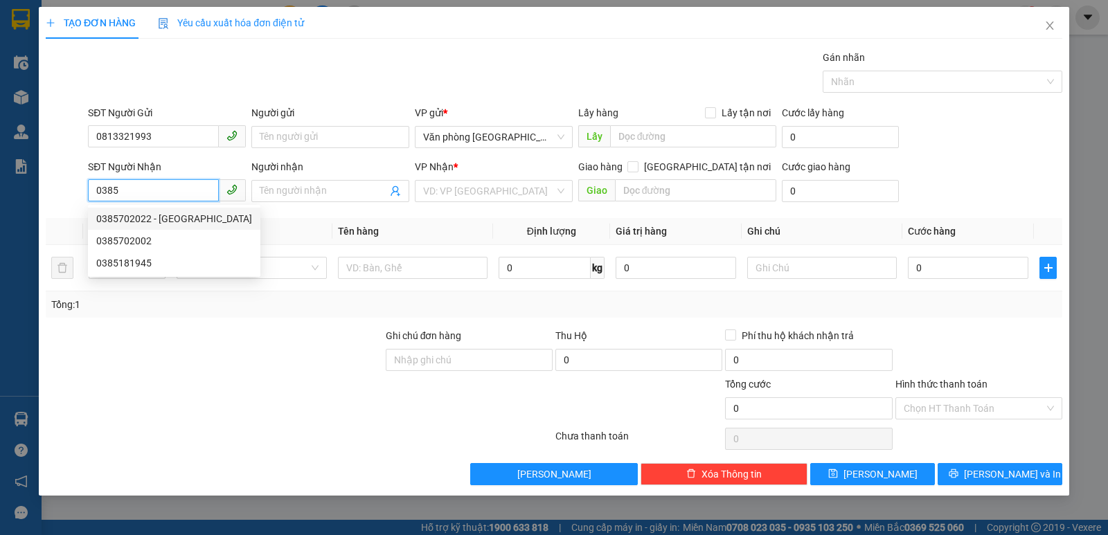
click at [177, 218] on div "0385702022 - [GEOGRAPHIC_DATA]" at bounding box center [174, 218] width 156 height 15
type input "0385702022"
type input "[PERSON_NAME]"
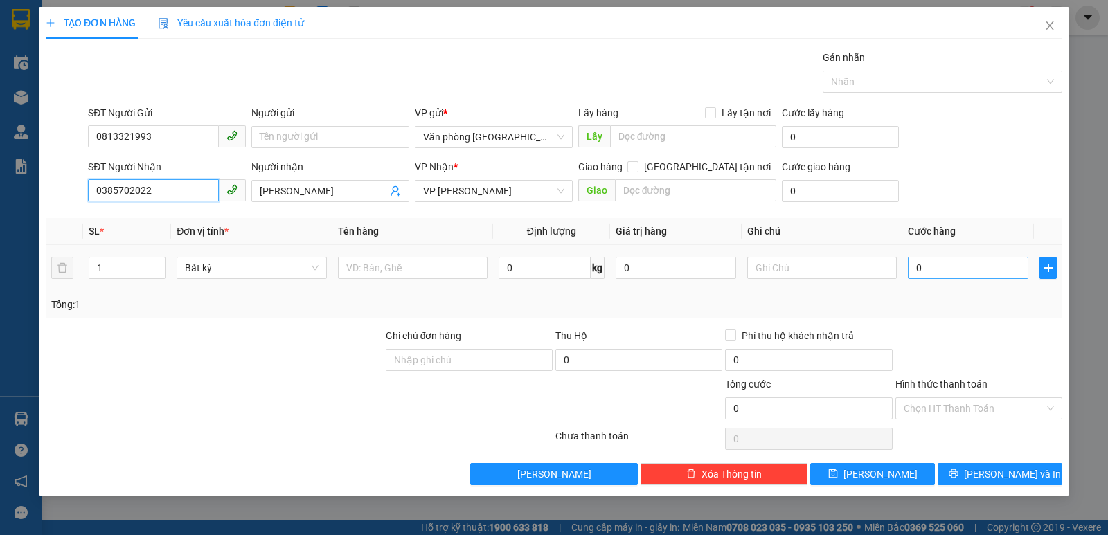
type input "0385702022"
click at [948, 269] on input "0" at bounding box center [968, 268] width 121 height 22
type input "2"
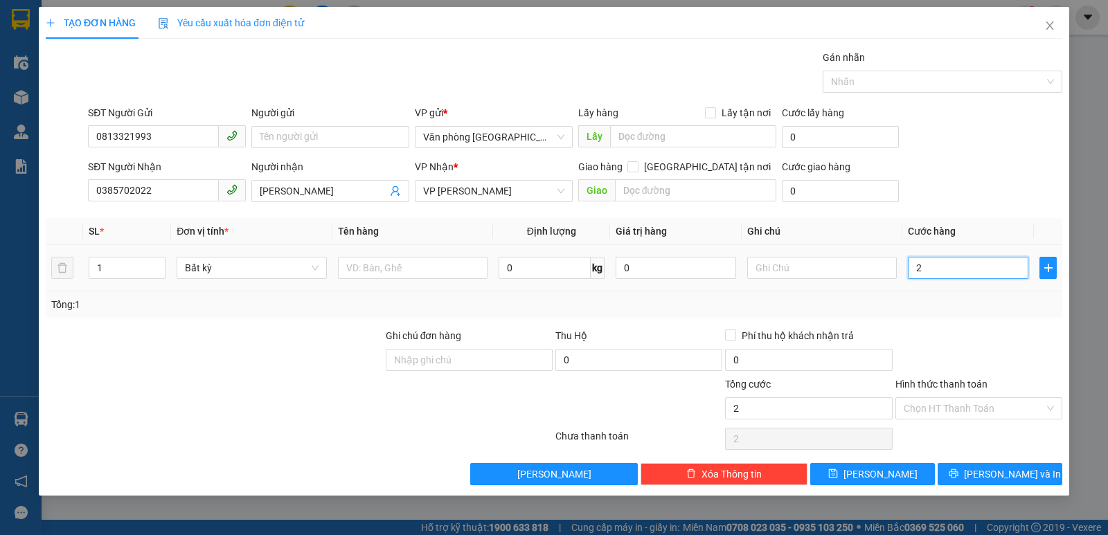
type input "20"
type input "200"
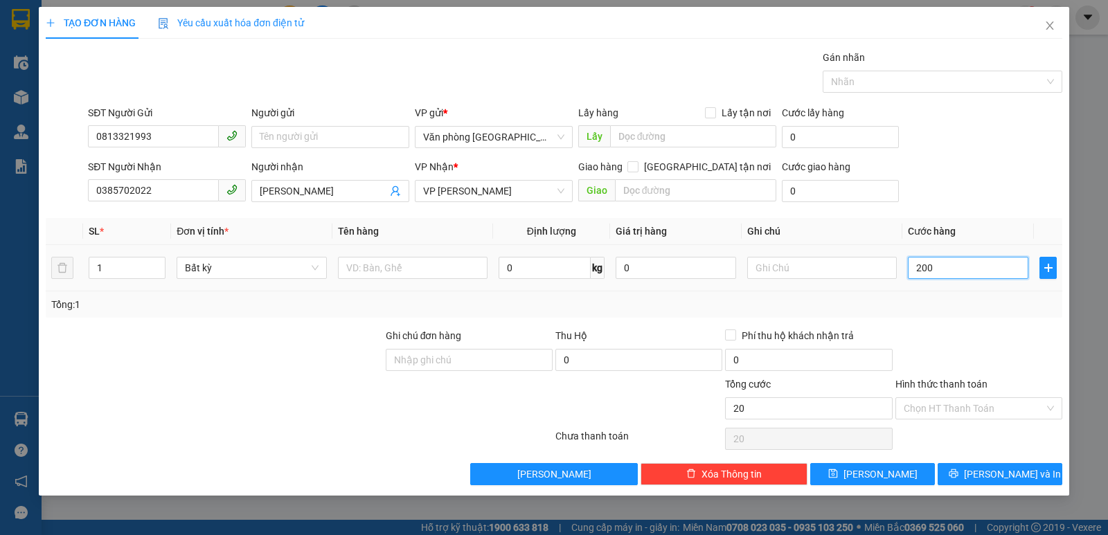
type input "200"
type input "2.000"
type input "20.000"
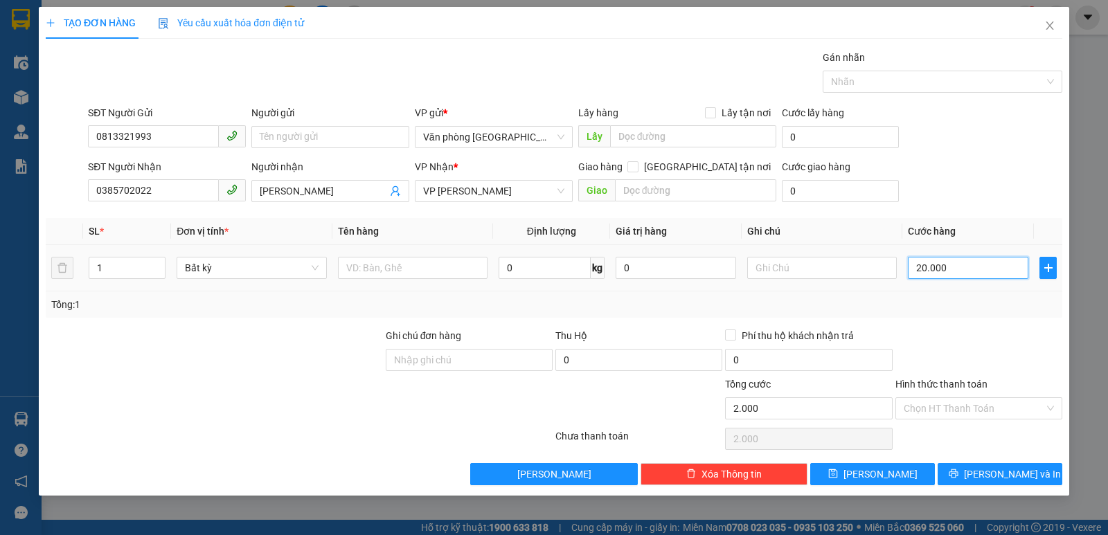
type input "20.000"
click at [959, 409] on input "Hình thức thanh toán" at bounding box center [974, 408] width 141 height 21
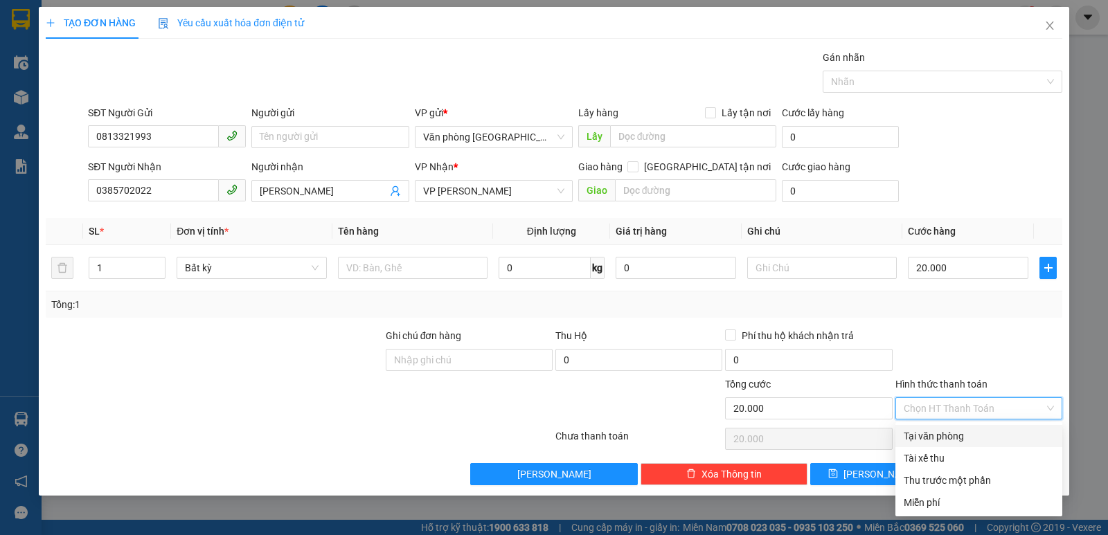
drag, startPoint x: 956, startPoint y: 437, endPoint x: 962, endPoint y: 447, distance: 12.1
click at [956, 437] on div "Tại văn phòng" at bounding box center [979, 436] width 150 height 15
type input "0"
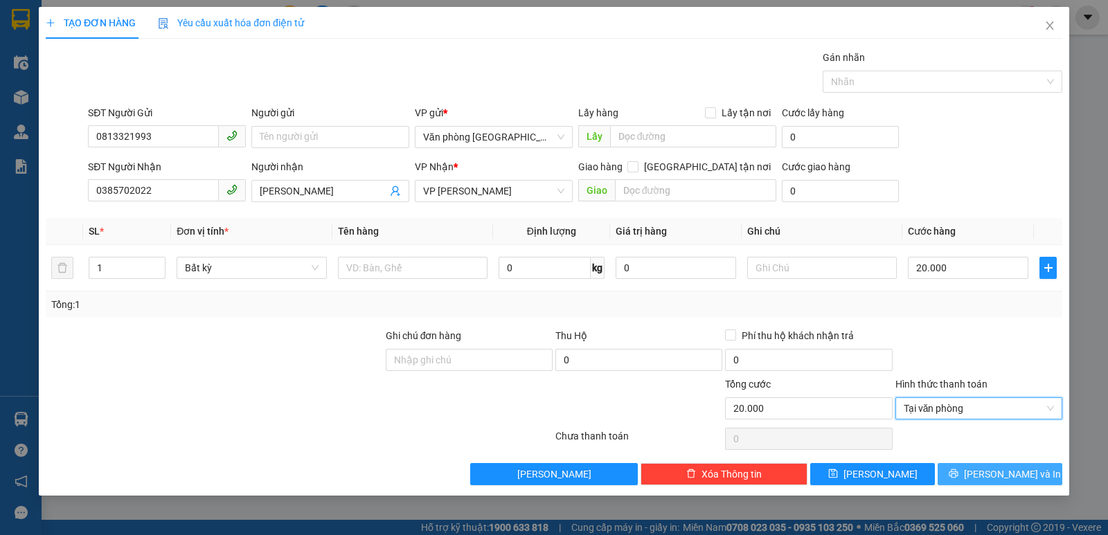
click at [1004, 477] on span "[PERSON_NAME] và In" at bounding box center [1012, 474] width 97 height 15
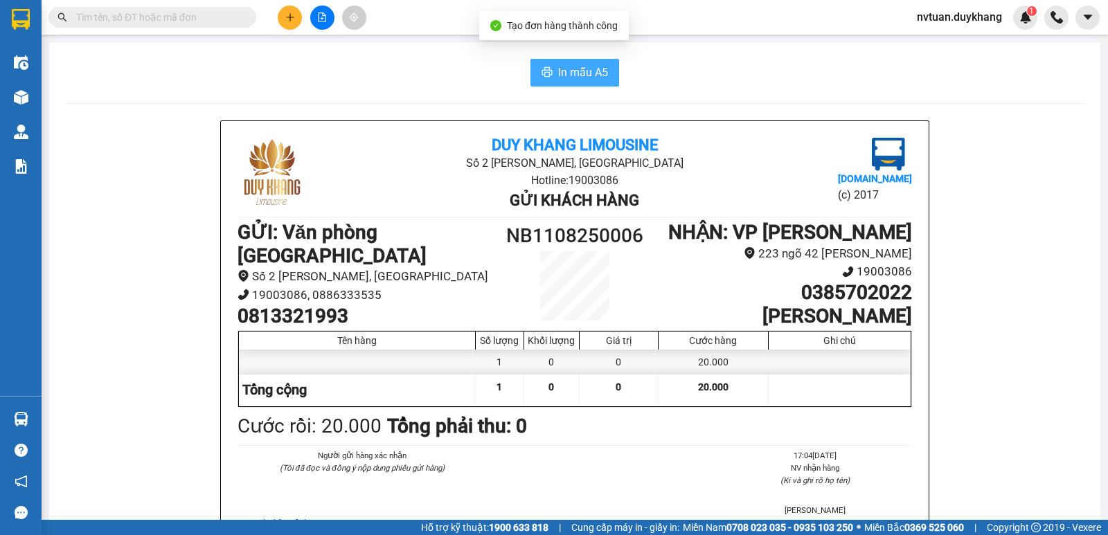
click at [573, 72] on span "In mẫu A5" at bounding box center [583, 72] width 50 height 17
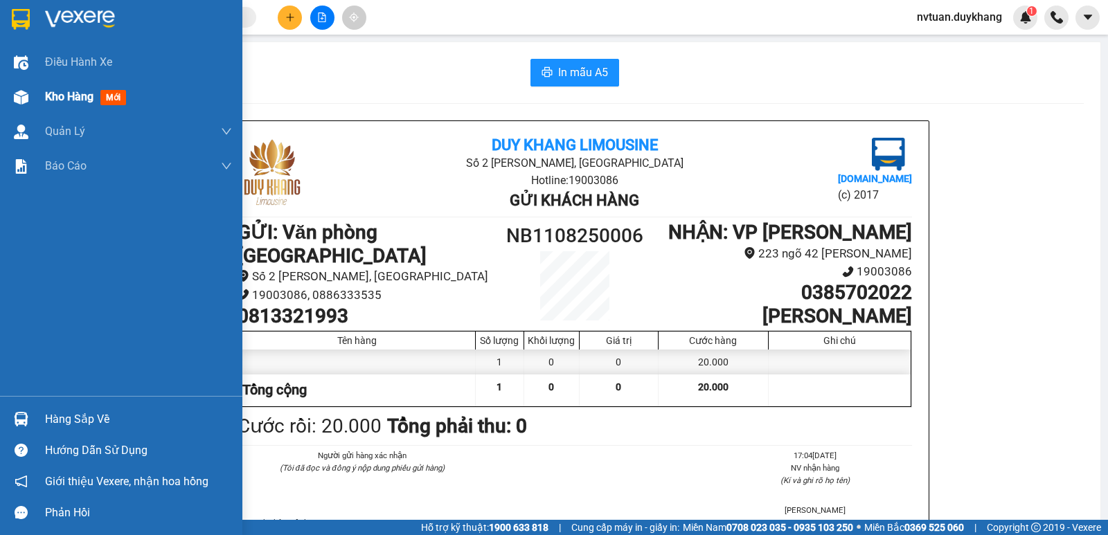
click at [48, 104] on div "Kho hàng mới" at bounding box center [88, 96] width 87 height 17
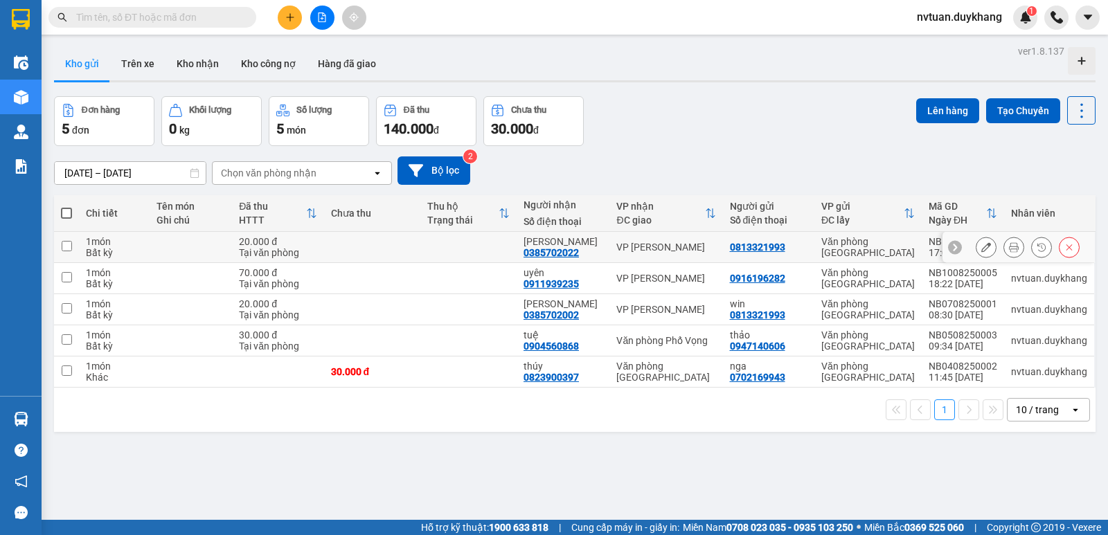
click at [65, 245] on input "checkbox" at bounding box center [67, 246] width 10 height 10
checkbox input "true"
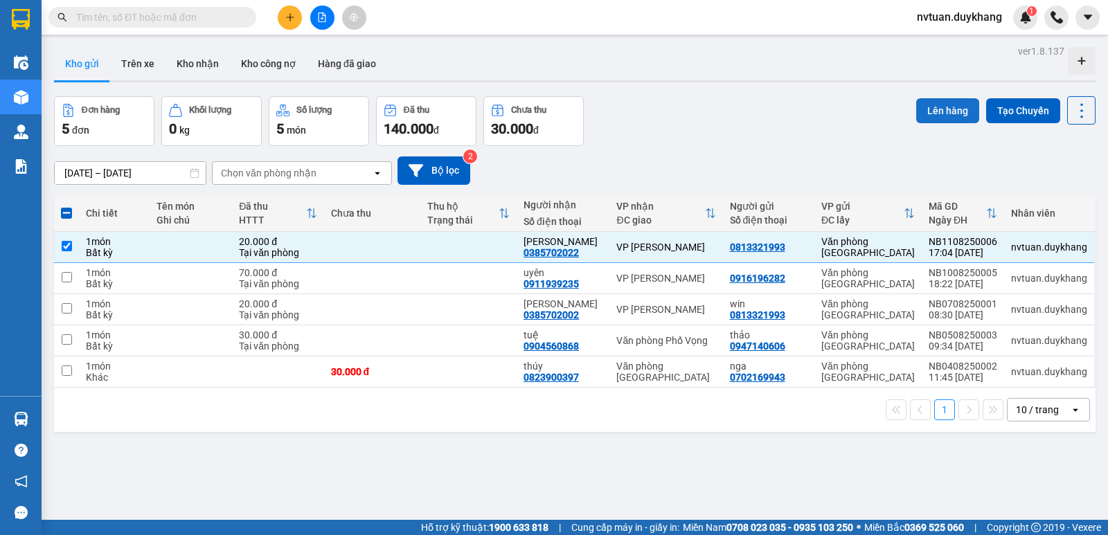
click at [941, 117] on button "Lên hàng" at bounding box center [947, 110] width 63 height 25
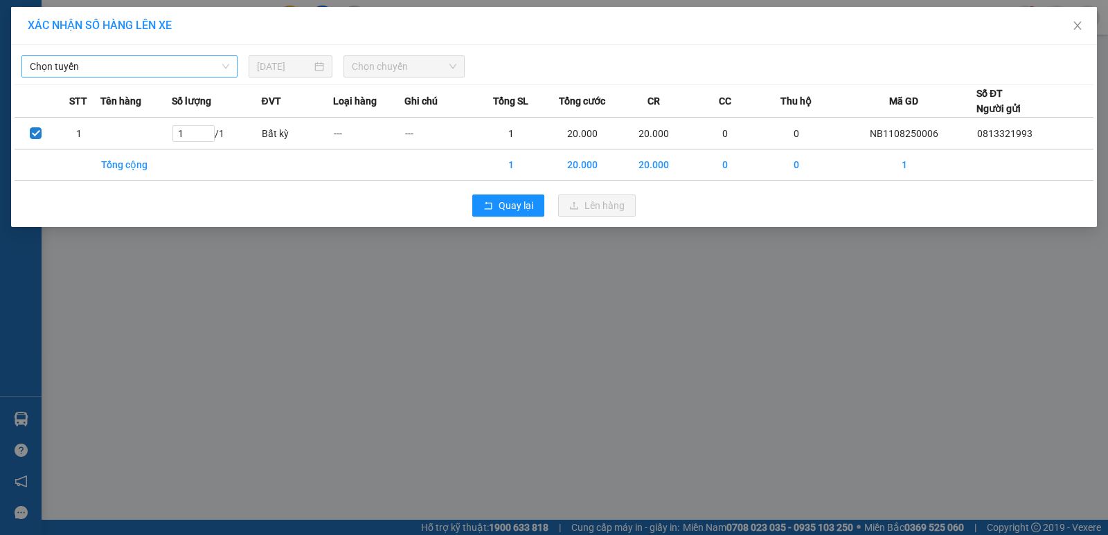
click at [167, 60] on span "Chọn tuyến" at bounding box center [129, 66] width 199 height 21
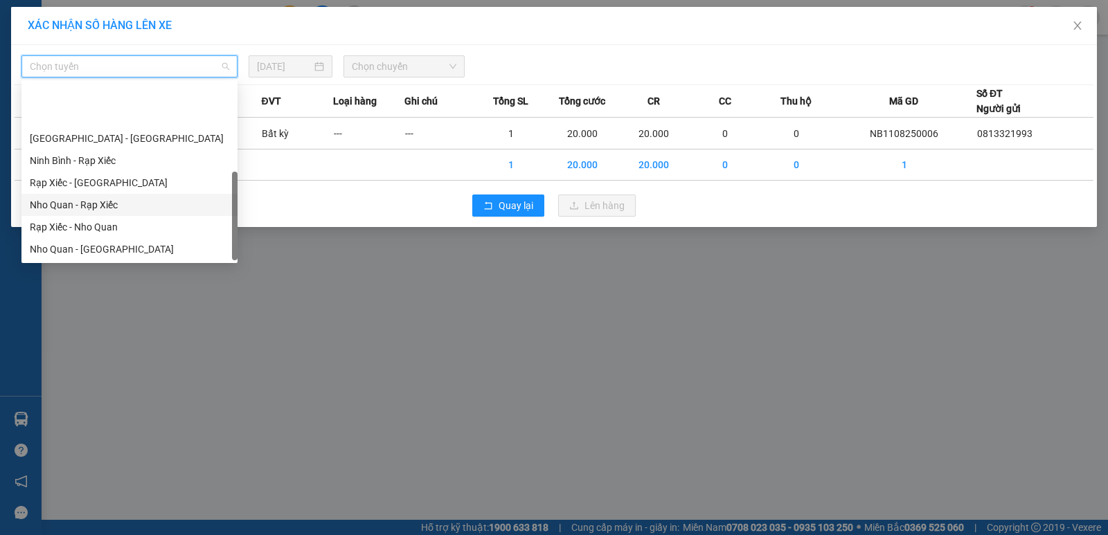
scroll to position [66, 0]
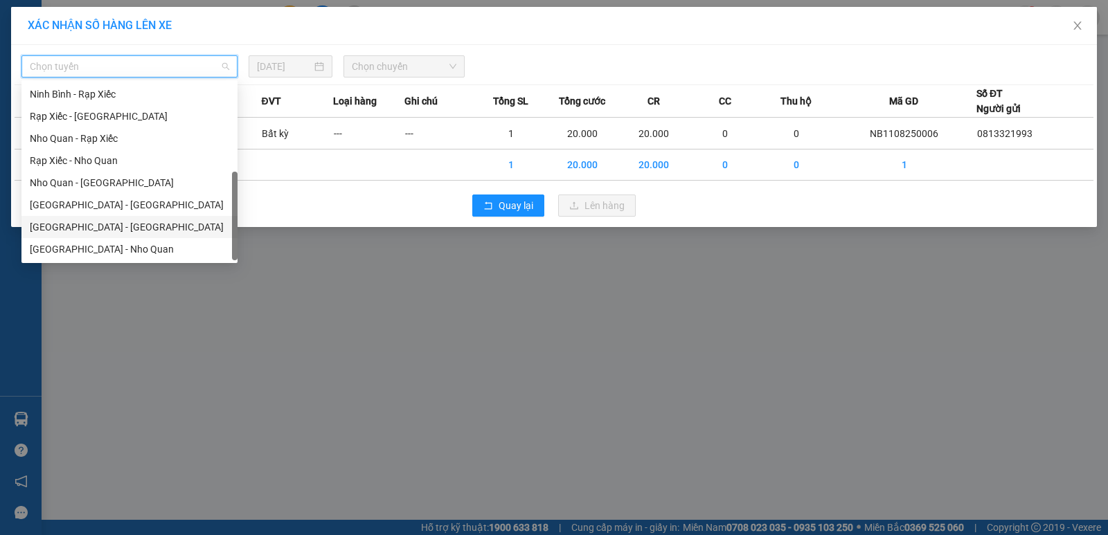
click at [85, 228] on div "[GEOGRAPHIC_DATA] - [GEOGRAPHIC_DATA]" at bounding box center [129, 227] width 199 height 15
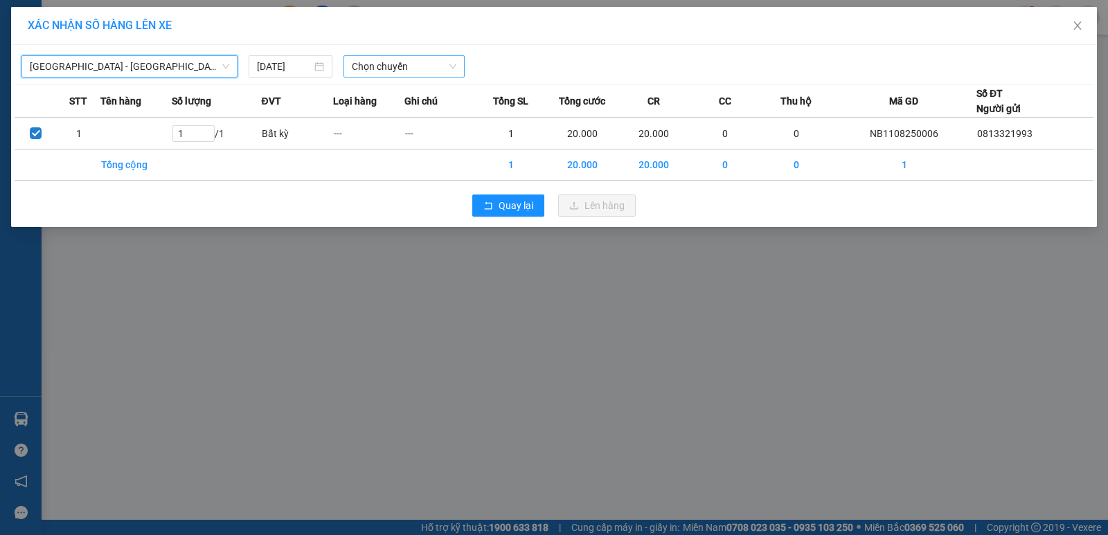
click at [411, 67] on span "Chọn chuyến" at bounding box center [404, 66] width 105 height 21
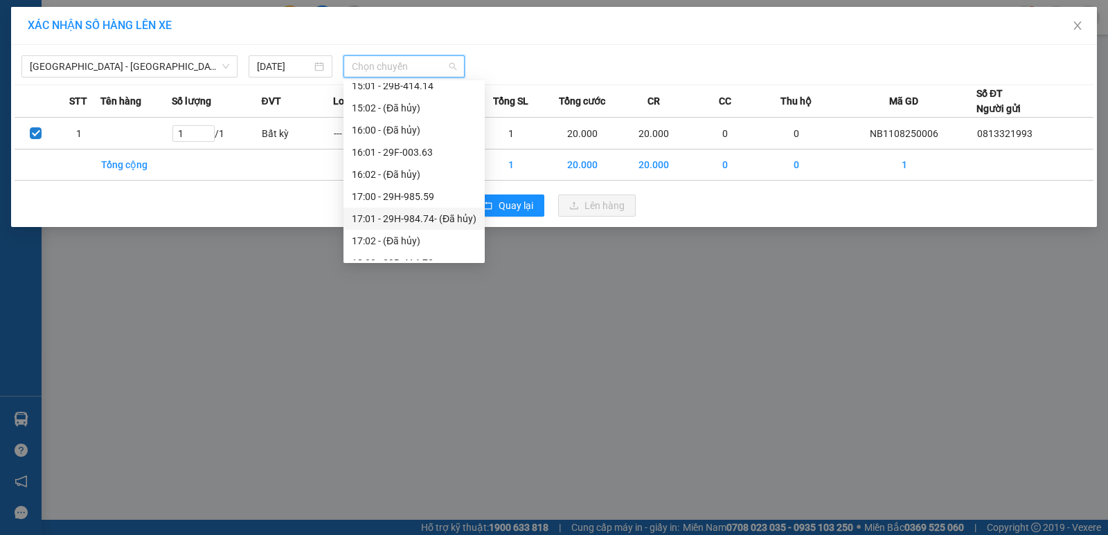
scroll to position [831, 0]
click at [410, 195] on div "18:00 - 29B-414.72" at bounding box center [414, 193] width 125 height 15
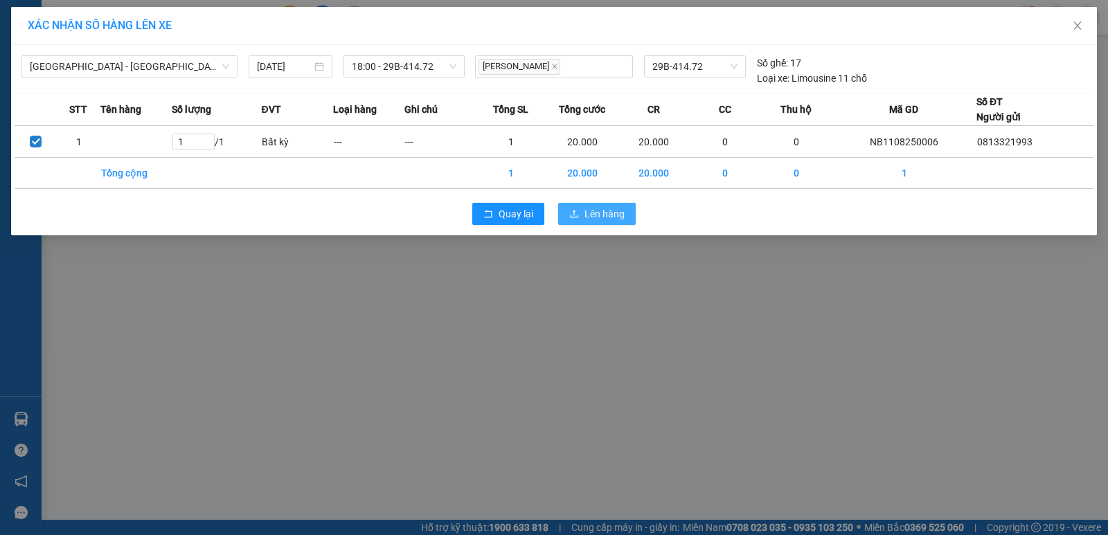
drag, startPoint x: 600, startPoint y: 204, endPoint x: 599, endPoint y: 222, distance: 18.0
click at [600, 204] on button "Lên hàng" at bounding box center [597, 214] width 78 height 22
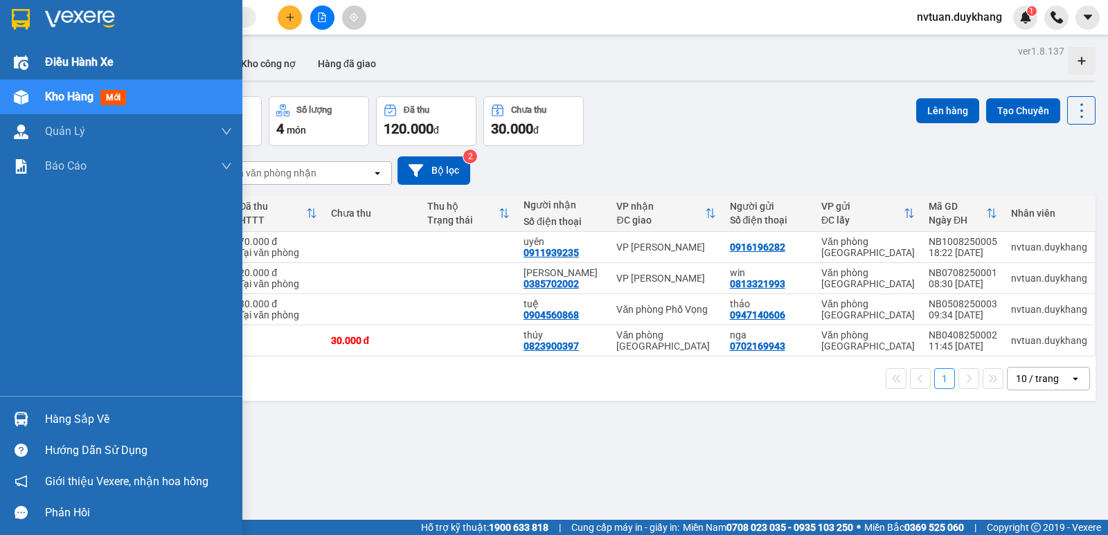
click at [27, 63] on img at bounding box center [21, 62] width 15 height 15
